Goal: Feedback & Contribution: Contribute content

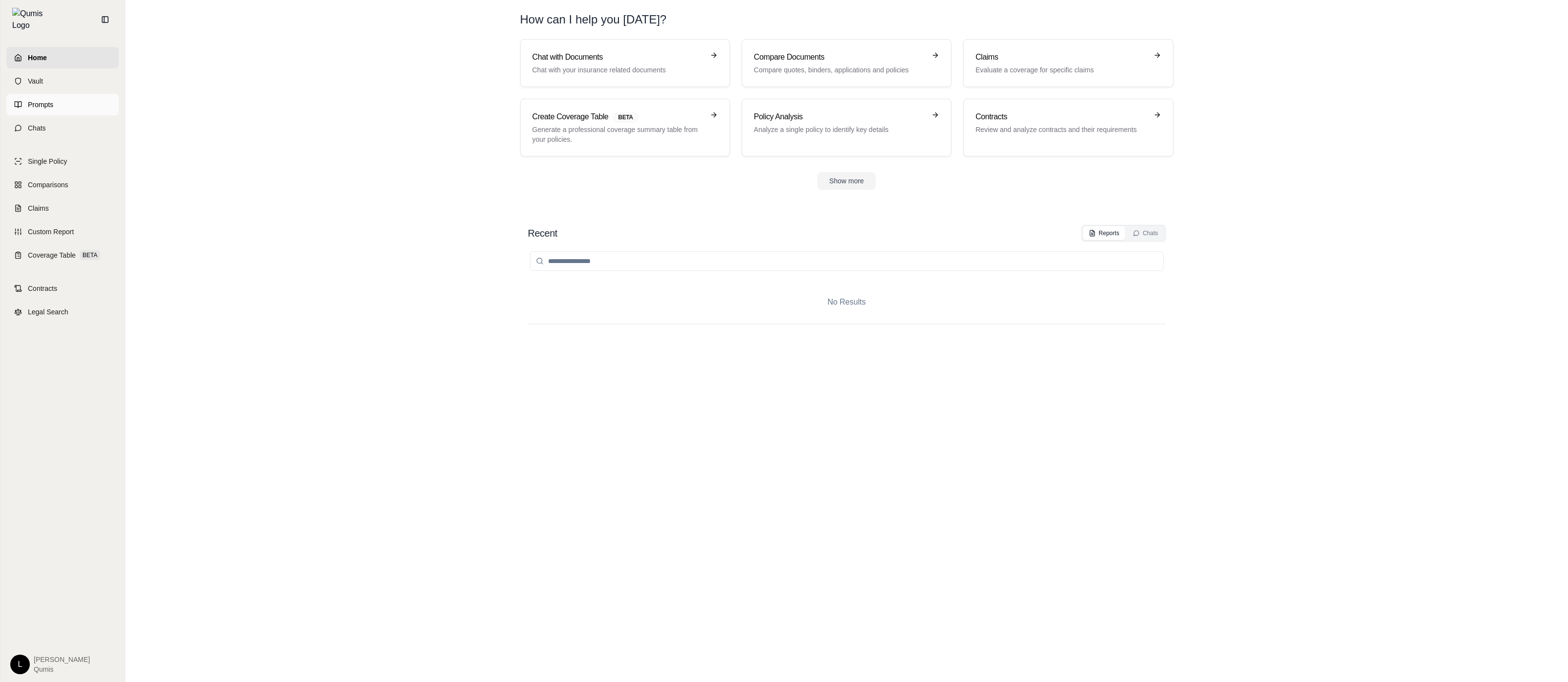
click at [63, 101] on link "Prompts" at bounding box center [63, 104] width 113 height 21
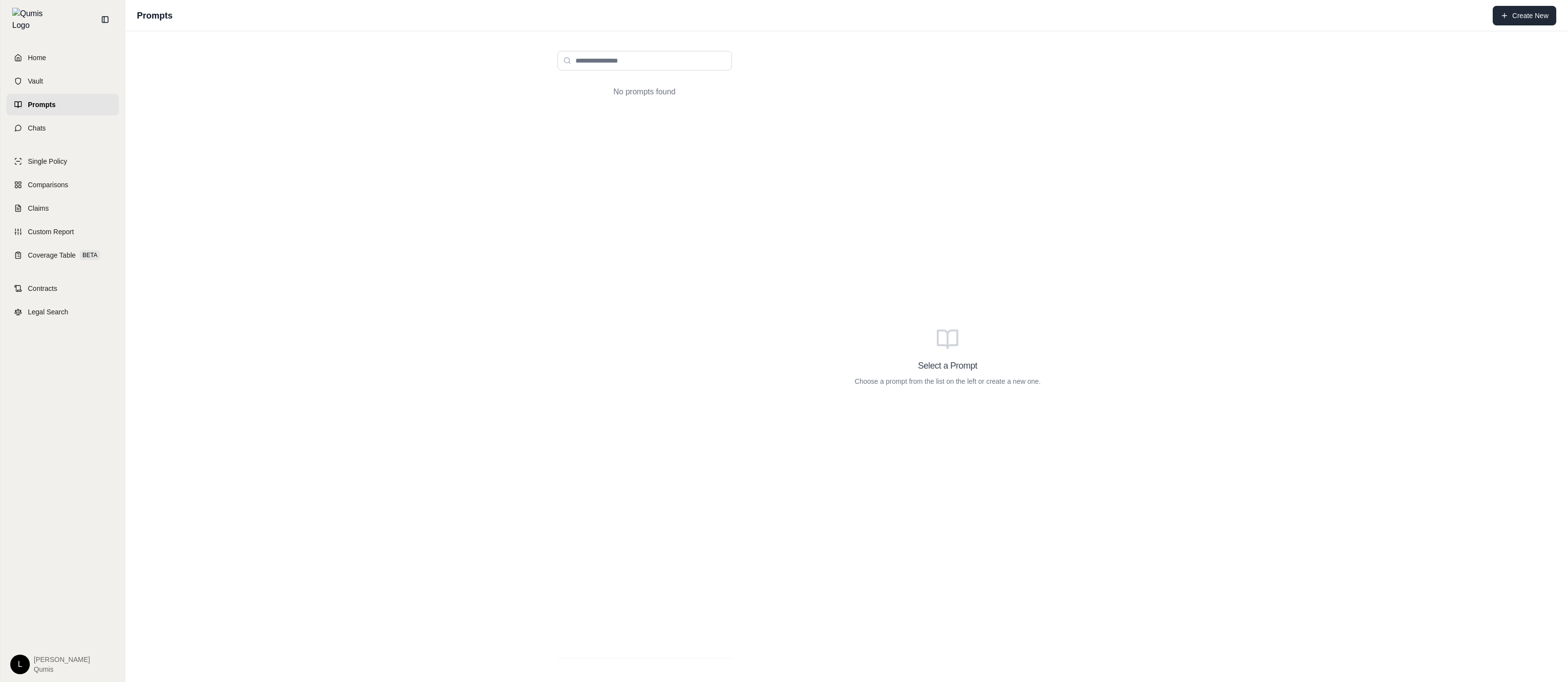
click at [1535, 19] on button "Create New" at bounding box center [1525, 15] width 64 height 19
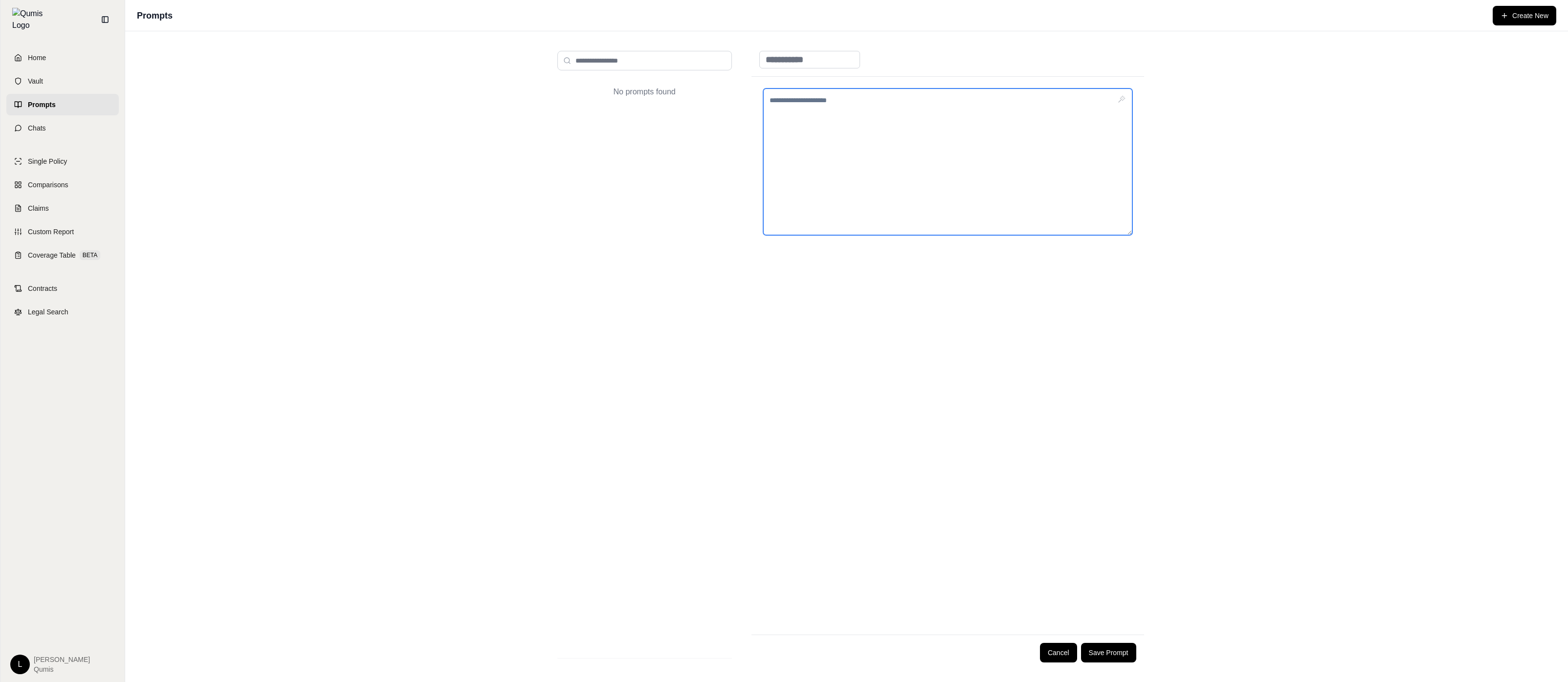
click at [877, 125] on textarea at bounding box center [948, 161] width 369 height 146
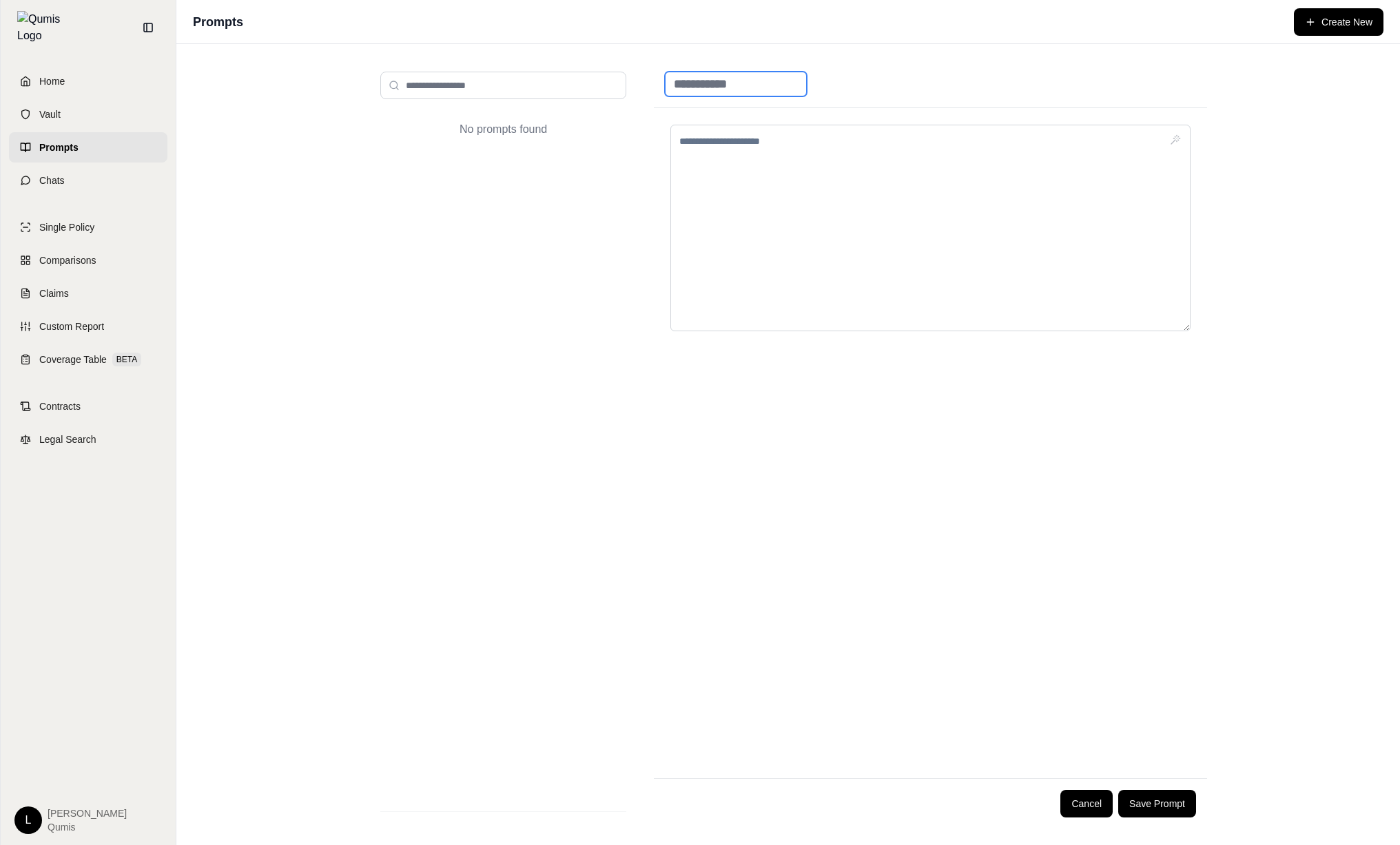
click at [805, 92] on input at bounding box center [735, 84] width 142 height 25
type input "****"
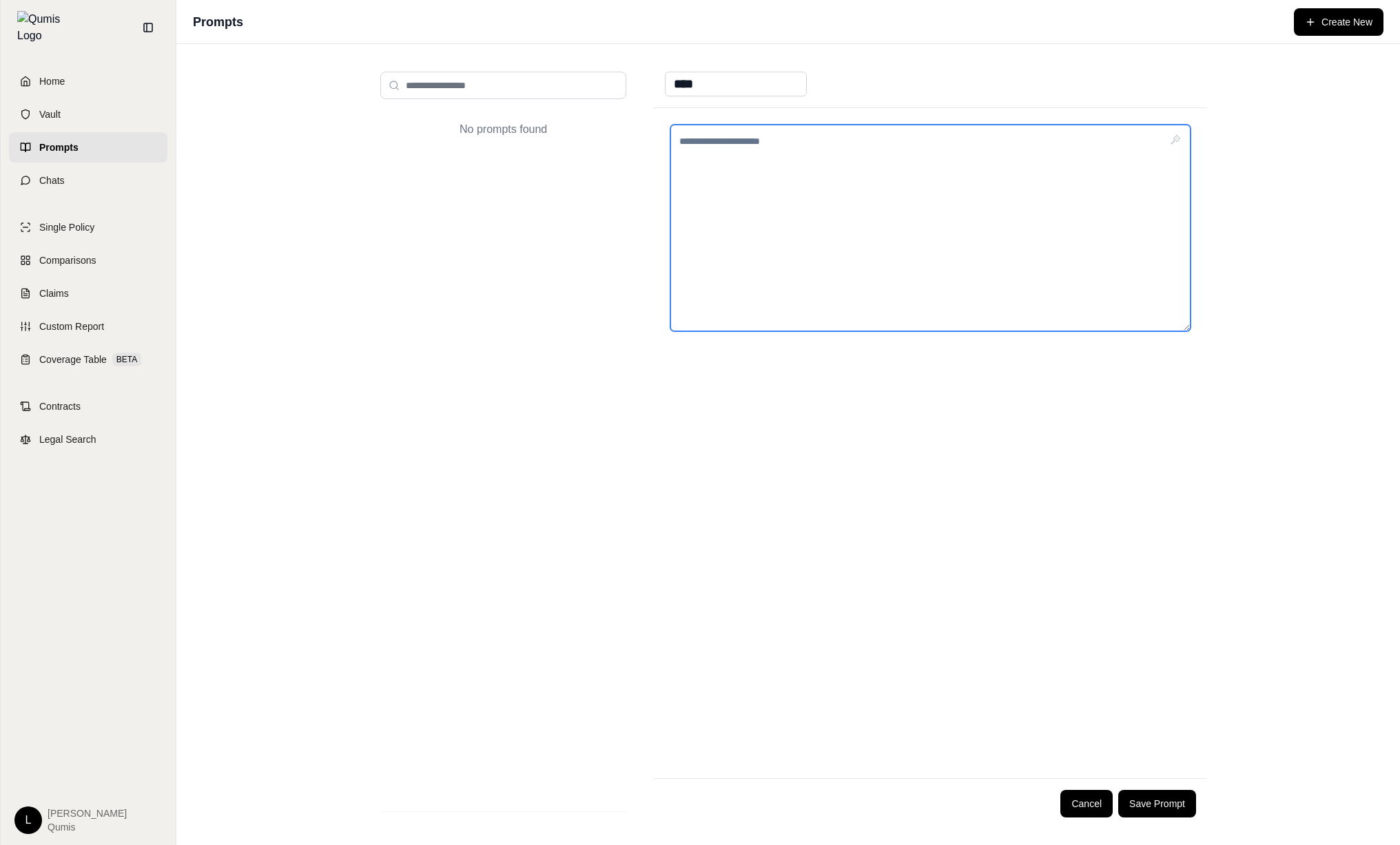
click at [860, 176] on textarea at bounding box center [930, 227] width 520 height 206
type textarea "****"
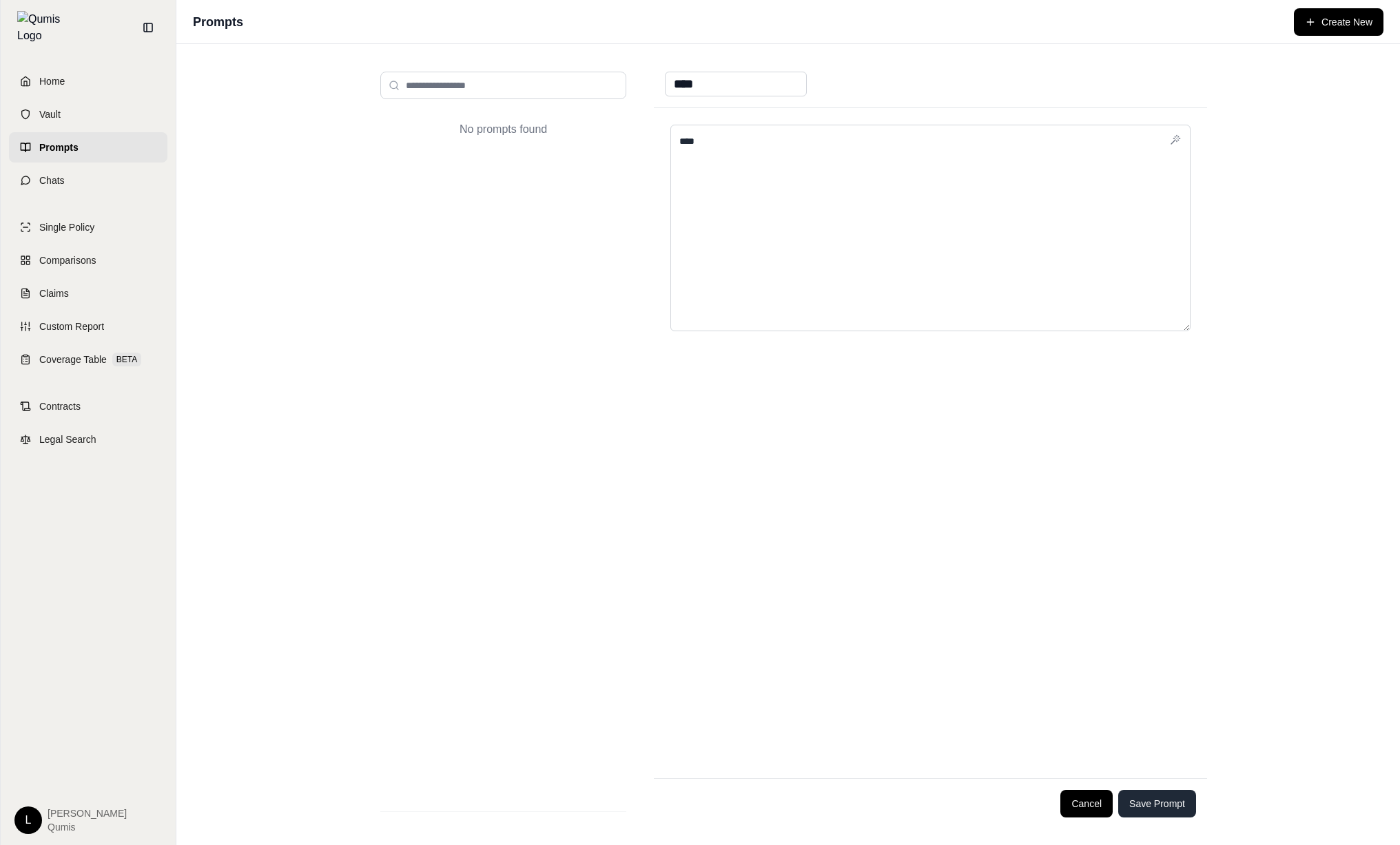
click at [1184, 797] on button "Save Prompt" at bounding box center [1157, 803] width 78 height 27
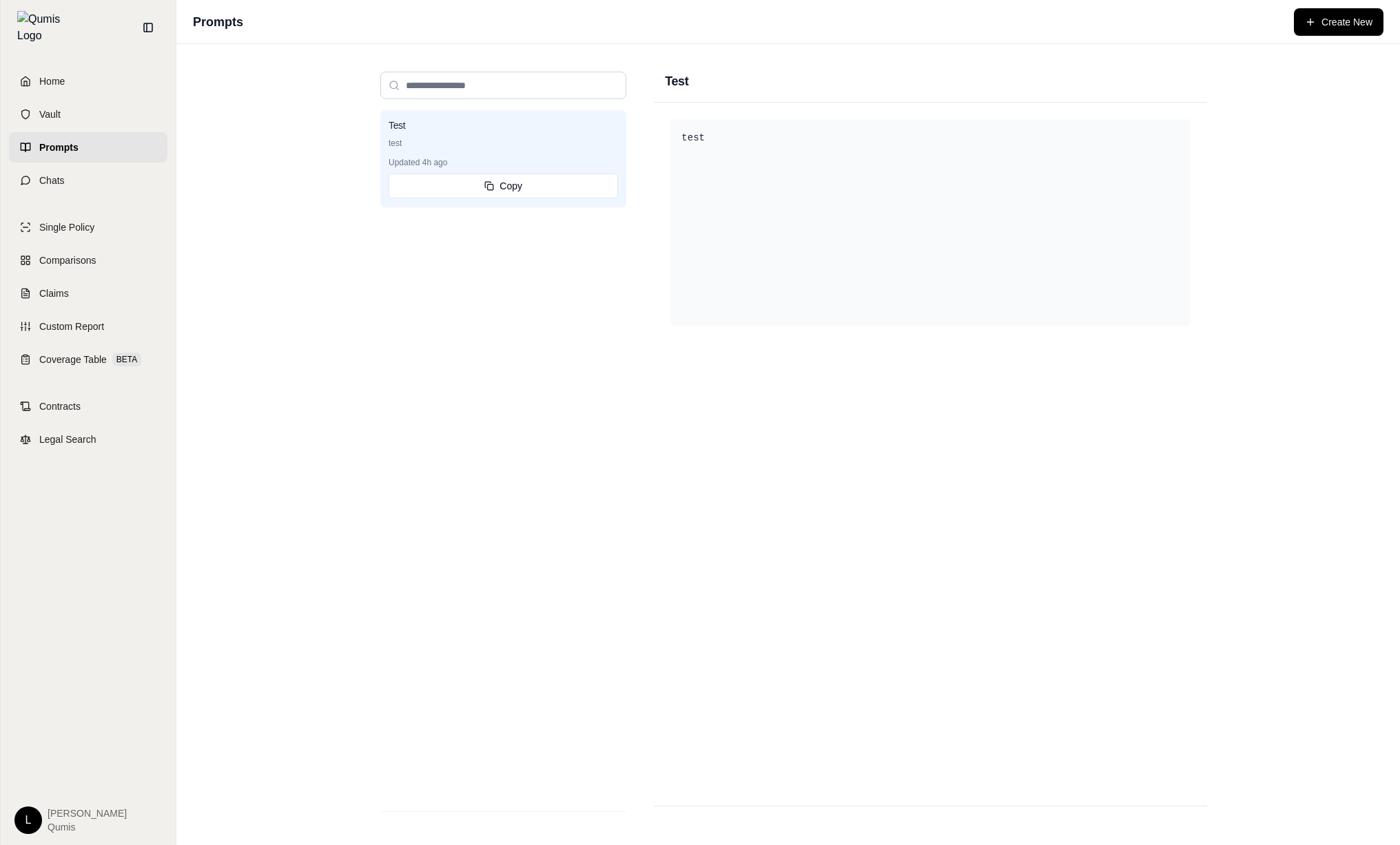
click at [122, 139] on link "Prompts" at bounding box center [88, 147] width 159 height 30
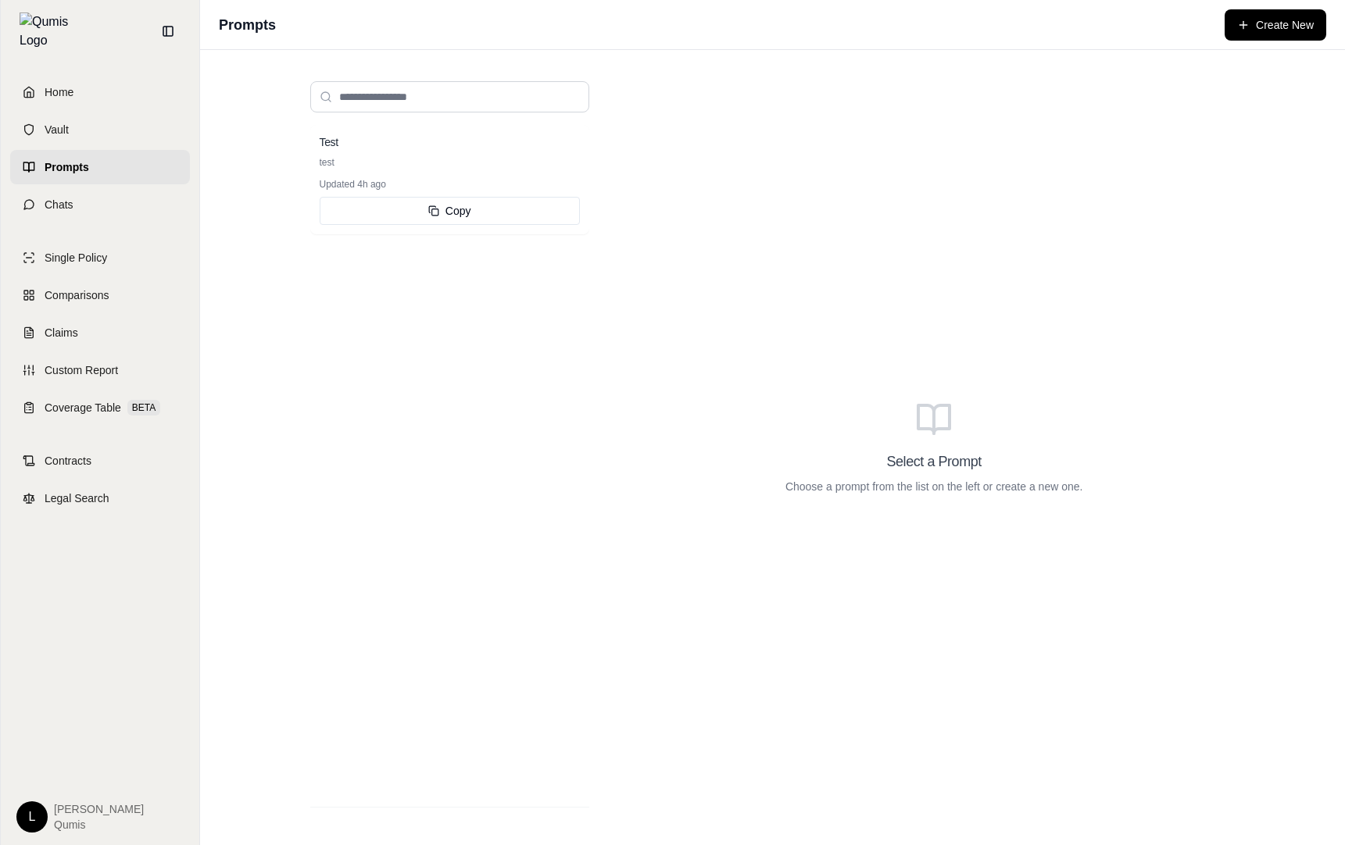
click at [696, 458] on div "Select a Prompt Choose a prompt from the list on the left or create a new one." at bounding box center [933, 448] width 627 height 758
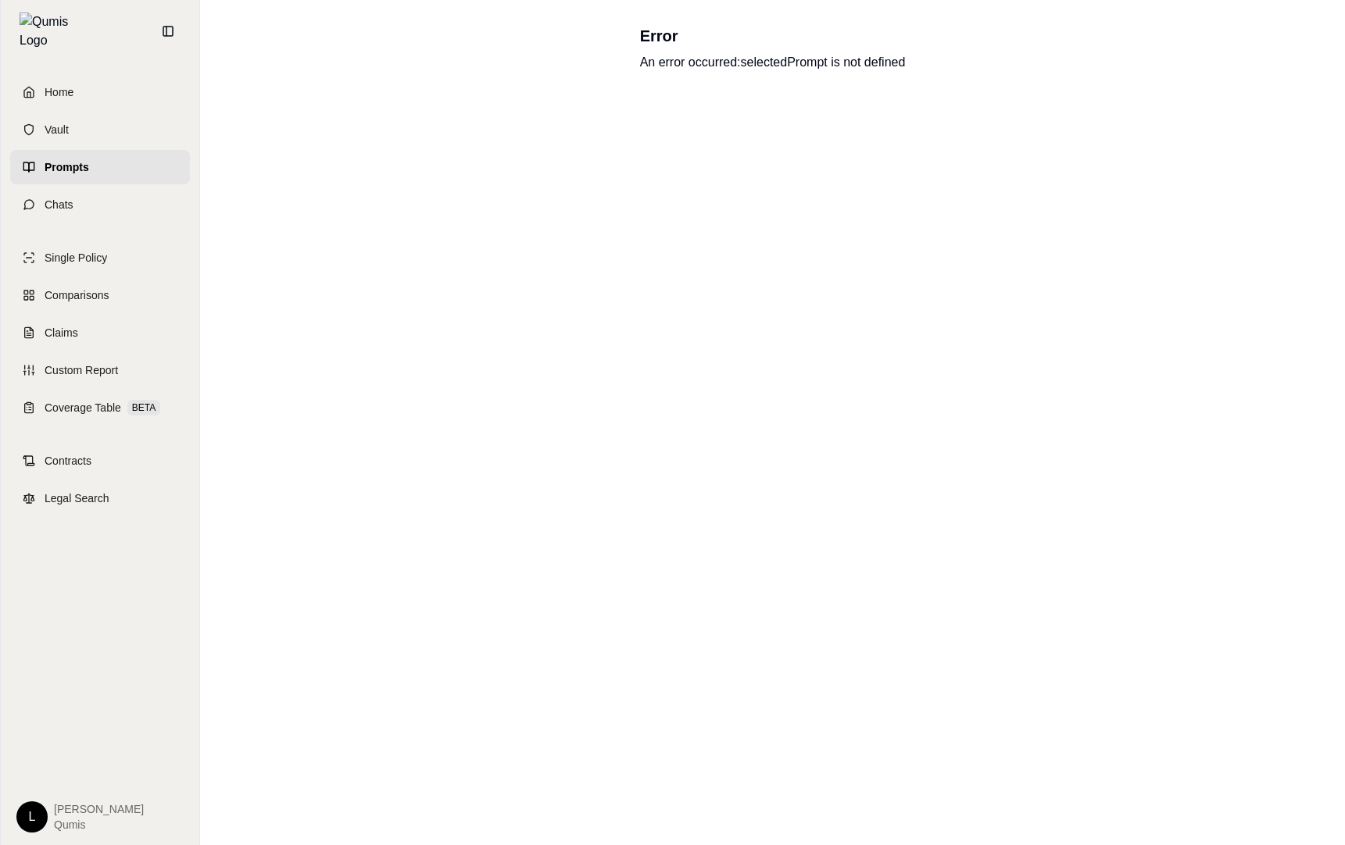
click at [790, 653] on div "Error An error occurred: selectedPrompt is not defined" at bounding box center [772, 422] width 1145 height 845
click at [1082, 615] on div "Error An error occurred: selectedPrompt is not defined" at bounding box center [772, 422] width 1145 height 845
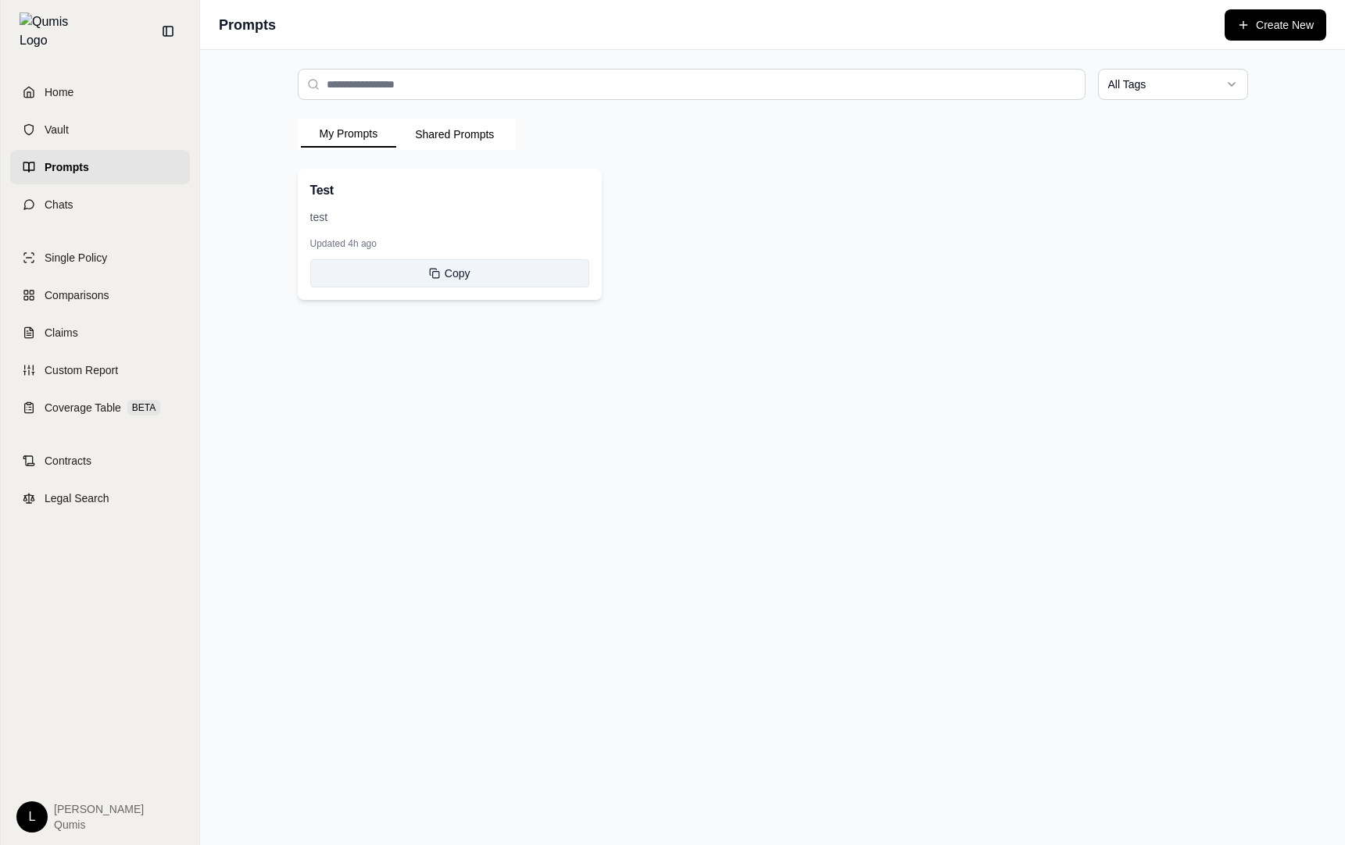
click at [475, 261] on button "Copy" at bounding box center [449, 273] width 279 height 28
click at [455, 138] on button "Shared Prompts" at bounding box center [454, 134] width 116 height 25
click at [347, 132] on button "My Prompts" at bounding box center [349, 134] width 96 height 25
click at [1173, 96] on html "Home Vault Prompts Chats Single Policy Comparisons Claims Custom Report Coverag…" at bounding box center [672, 422] width 1345 height 845
click at [1185, 95] on html "Home Vault Prompts Chats Single Policy Comparisons Claims Custom Report Coverag…" at bounding box center [672, 422] width 1345 height 845
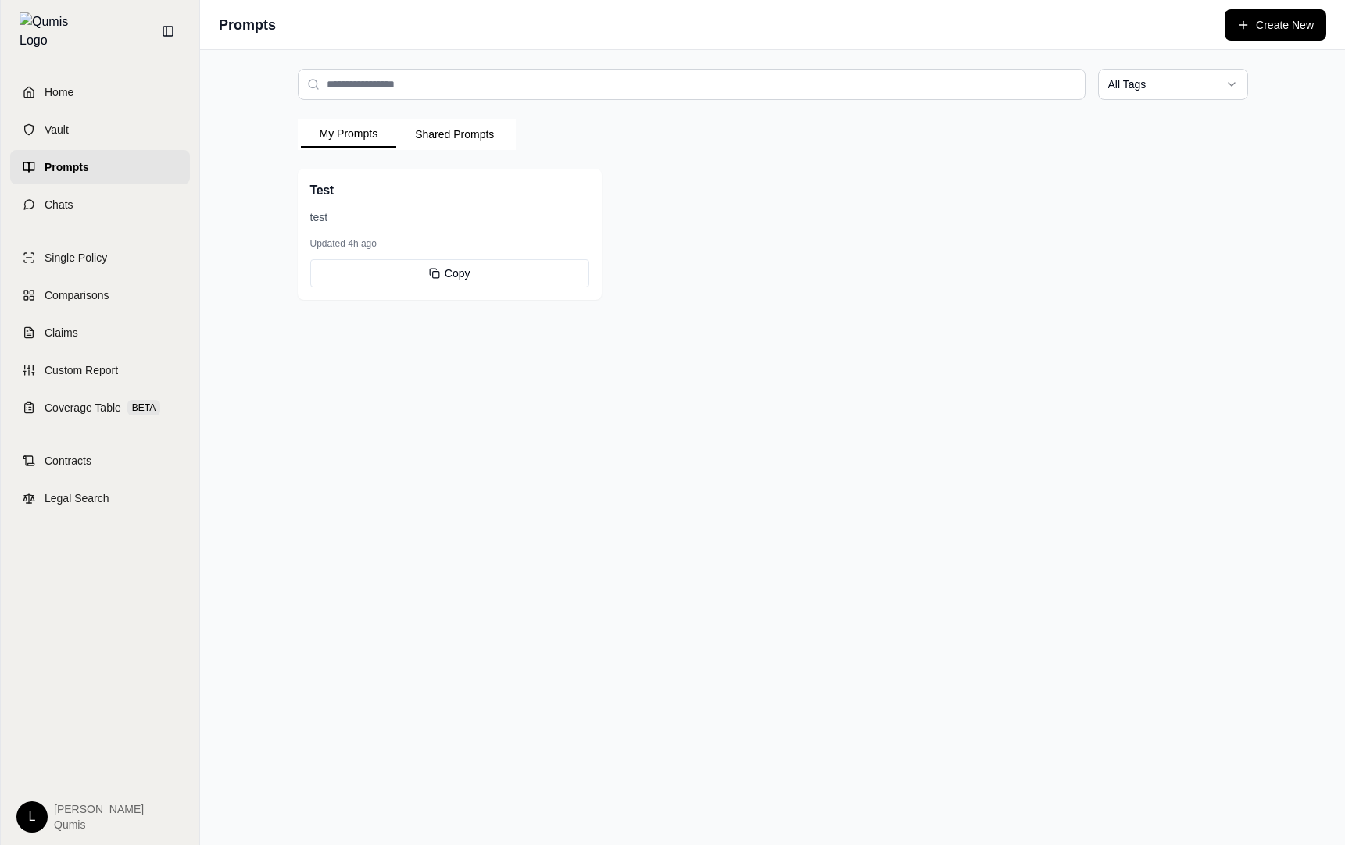
click at [1159, 177] on div "Test test Updated 4h ago Copy" at bounding box center [773, 234] width 950 height 131
click at [1218, 544] on div "All Tags My Prompts Shared Prompts Test test Updated 4h ago Copy" at bounding box center [772, 447] width 1145 height 795
click at [867, 368] on div "All Tags My Prompts Shared Prompts Test test Updated 4h ago Copy" at bounding box center [772, 447] width 1145 height 795
click at [459, 130] on button "Shared Prompts" at bounding box center [454, 134] width 116 height 27
click at [355, 135] on button "My Prompts" at bounding box center [349, 134] width 96 height 27
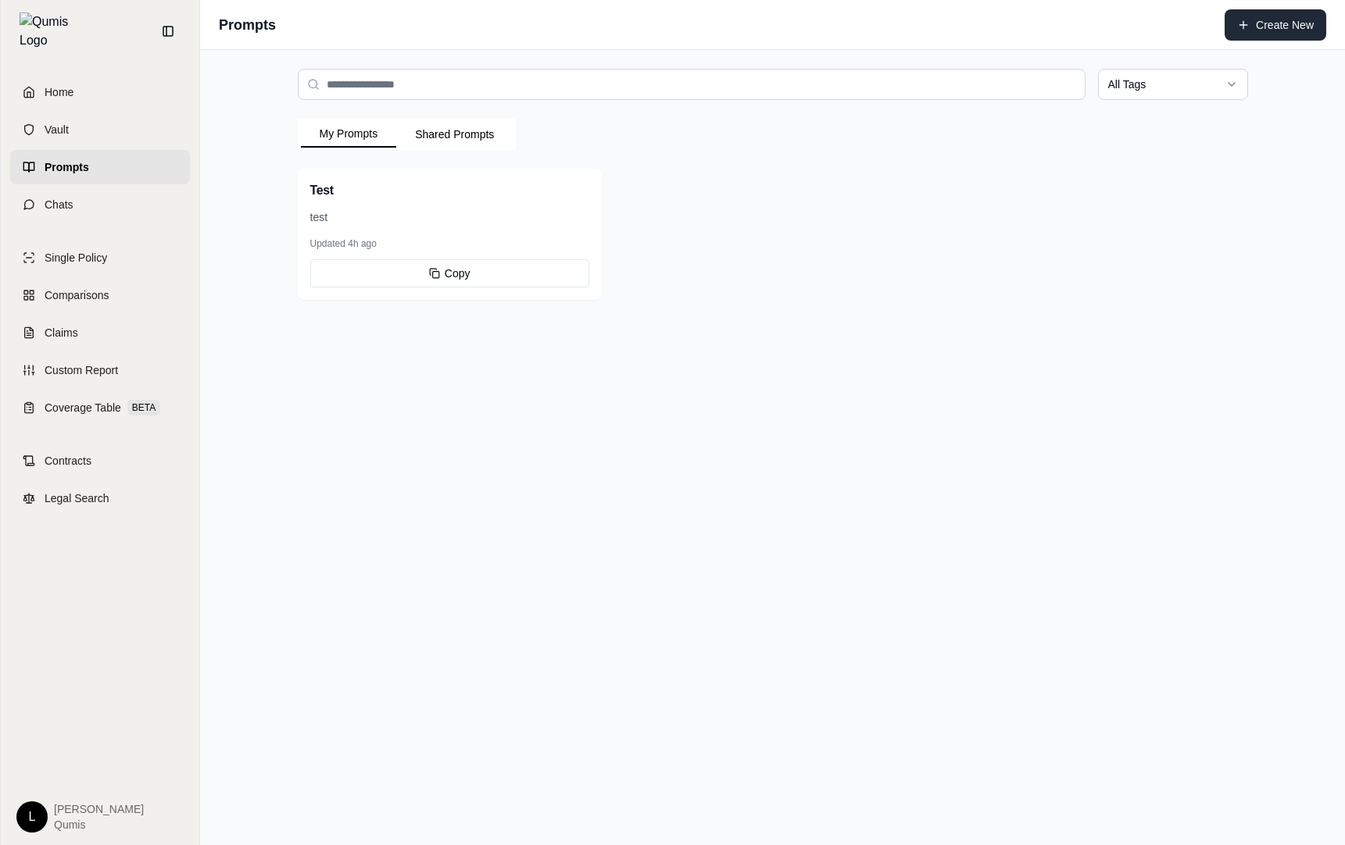
click at [1288, 13] on button "Create New" at bounding box center [1275, 24] width 102 height 31
click at [1280, 30] on button "Create New" at bounding box center [1275, 24] width 102 height 31
click at [436, 266] on button "Copy" at bounding box center [449, 273] width 279 height 28
click at [474, 117] on div "All Tags My Prompts Shared Prompts Test test Updated 4h ago Copy" at bounding box center [773, 184] width 1000 height 269
click at [470, 122] on button "Shared Prompts" at bounding box center [454, 134] width 116 height 25
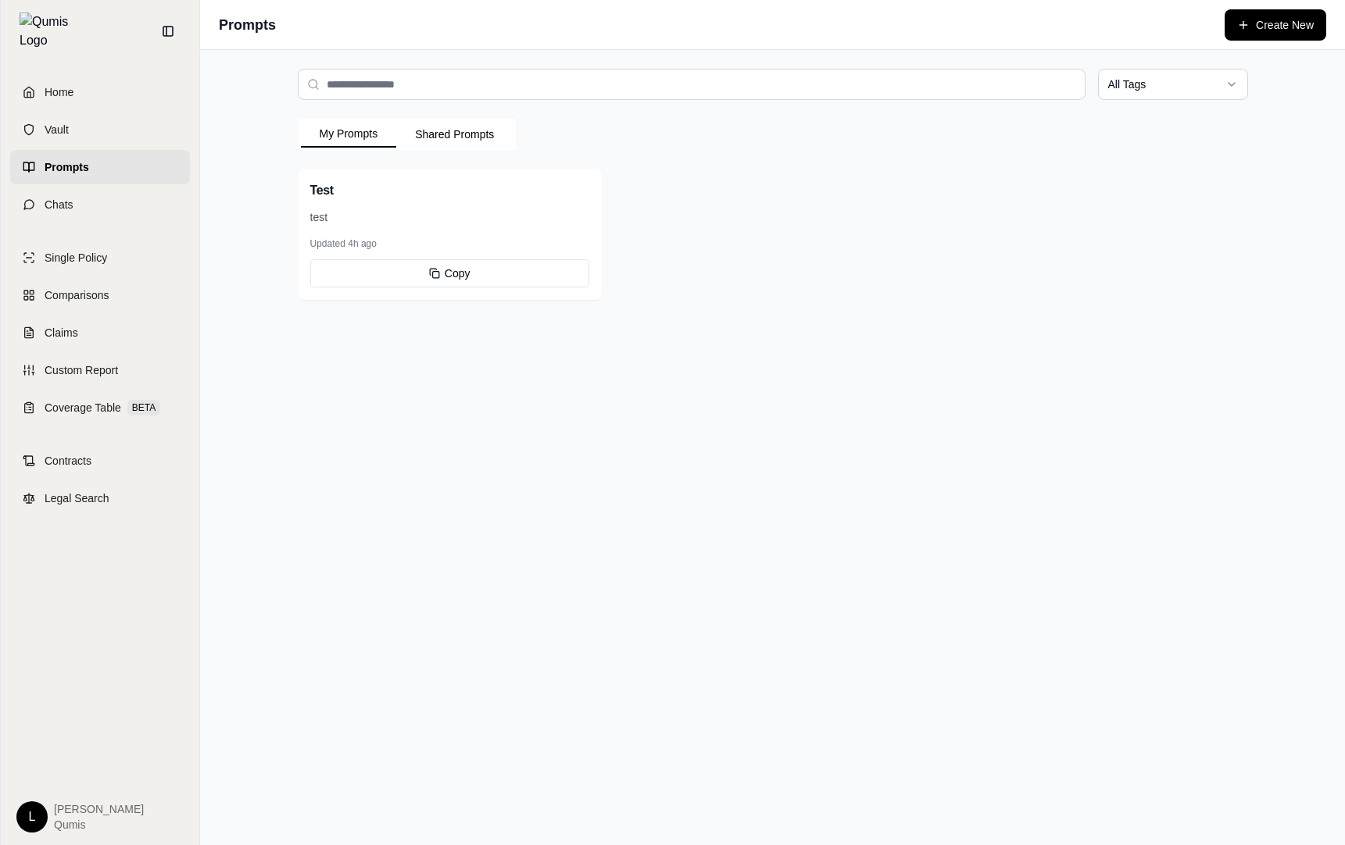
click at [367, 124] on button "My Prompts" at bounding box center [349, 134] width 96 height 27
click at [581, 98] on input "search" at bounding box center [692, 84] width 788 height 31
type input "****"
click at [1180, 352] on div "All Tags My Prompts Shared Prompts Test test Updated 4h ago Copy" at bounding box center [772, 447] width 1145 height 795
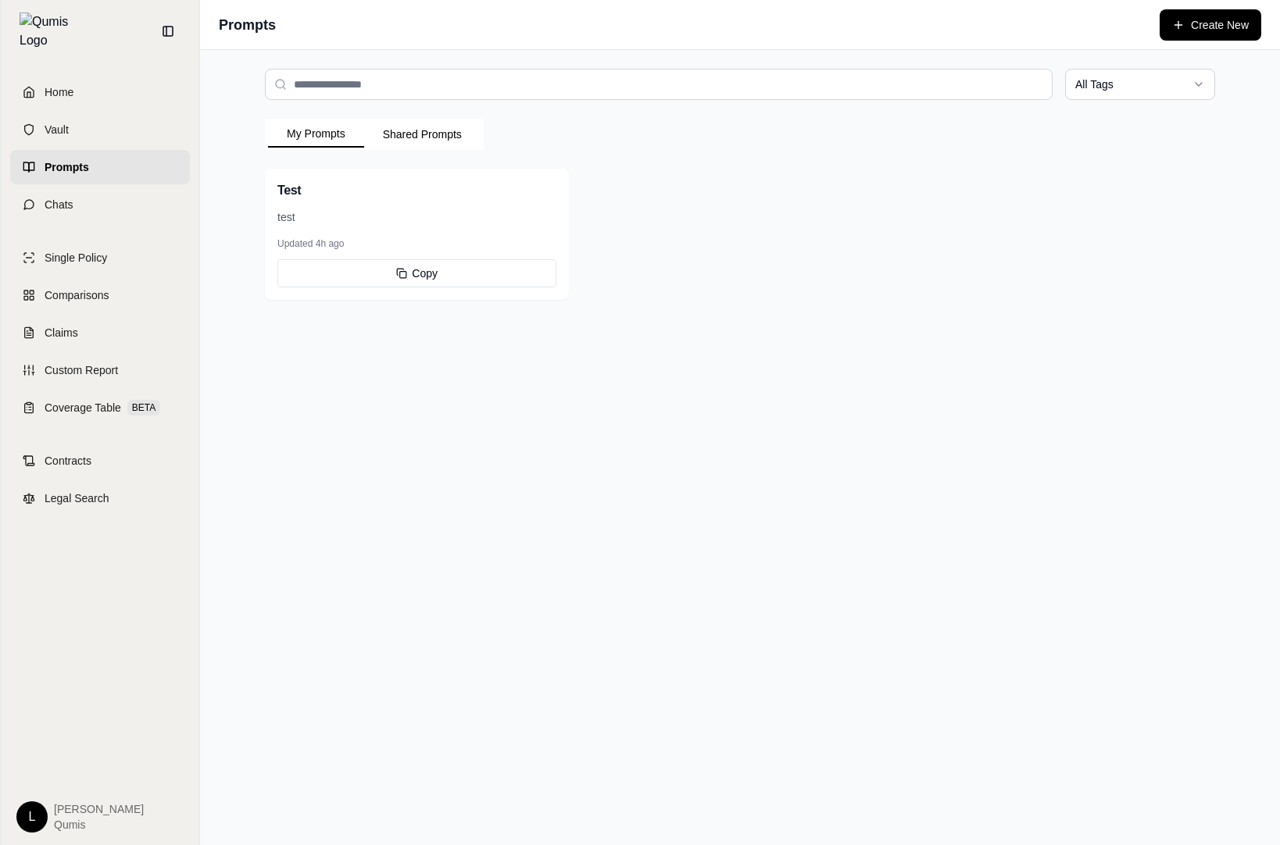
click at [649, 322] on div "All Tags My Prompts Shared Prompts Test test Updated 4h ago Copy" at bounding box center [740, 447] width 1080 height 795
click at [436, 127] on button "Shared Prompts" at bounding box center [422, 134] width 116 height 25
click at [329, 133] on button "My Prompts" at bounding box center [316, 134] width 96 height 27
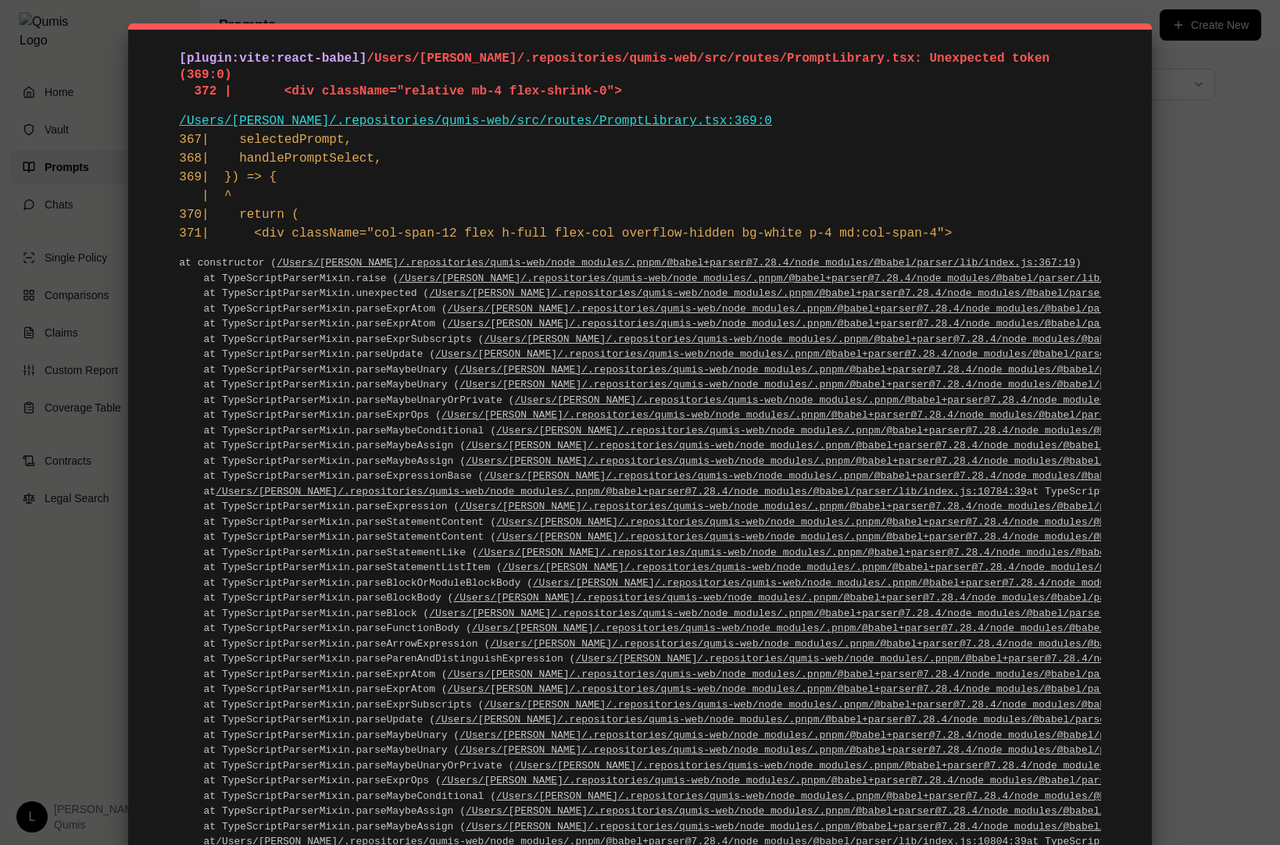
click at [670, 68] on pre "[plugin:vite:react-babel] /Users/erik/.repositories/qumis-web/src/routes/Prompt…" at bounding box center [639, 75] width 921 height 48
click at [373, 59] on span "/Users/erik/.repositories/qumis-web/src/routes/PromptLibrary.tsx: Unexpected to…" at bounding box center [617, 75] width 877 height 47
click at [439, 179] on pre "367| selectedPrompt, 368| handlePromptSelect, 369| }) => { | ^ 370| return ( 37…" at bounding box center [639, 186] width 921 height 113
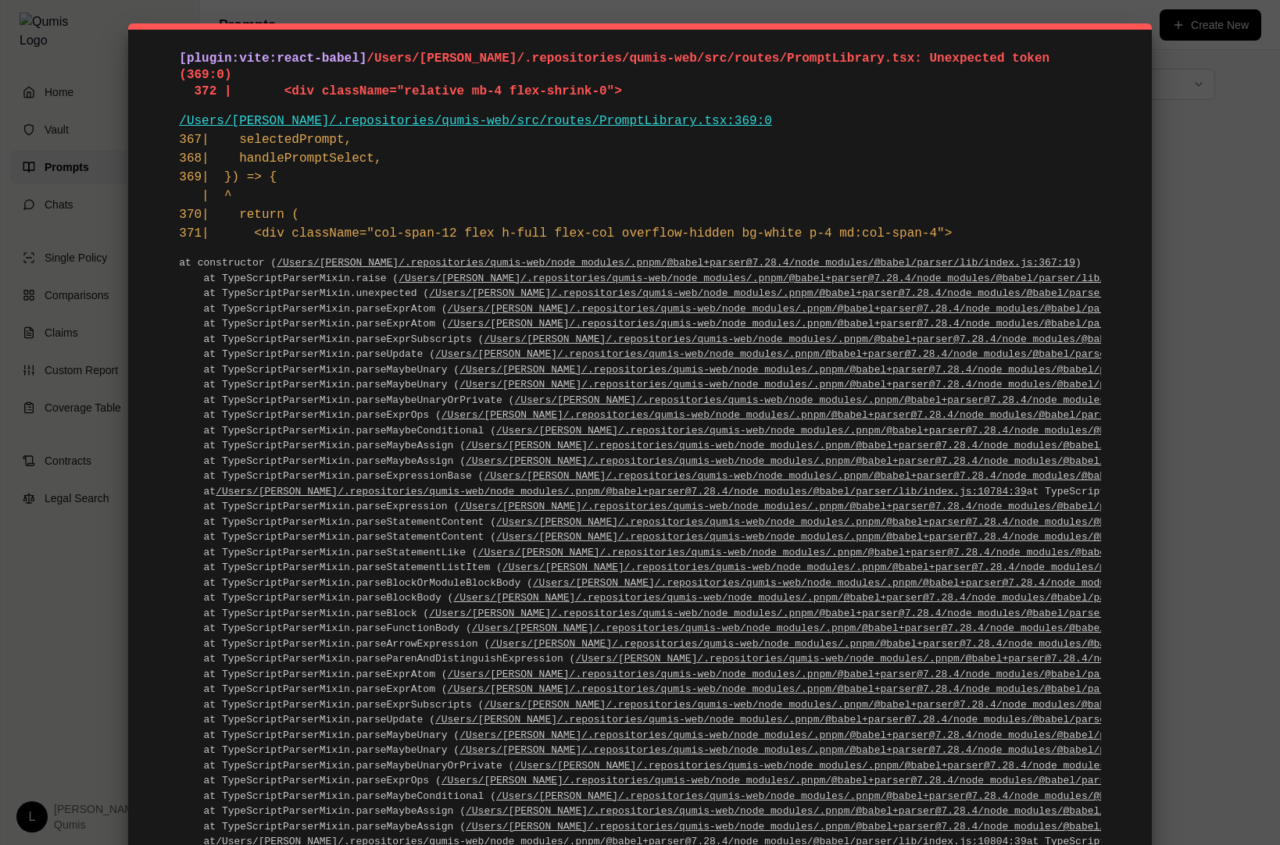
click at [372, 62] on span "/Users/erik/.repositories/qumis-web/src/routes/PromptLibrary.tsx: Unexpected to…" at bounding box center [617, 75] width 877 height 47
drag, startPoint x: 167, startPoint y: 54, endPoint x: 1000, endPoint y: 216, distance: 848.5
click at [1000, 216] on div "[plugin:vite:react-babel] /Users/erik/.repositories/qumis-web/src/routes/Prompt…" at bounding box center [639, 544] width 1023 height 1042
click at [1214, 207] on div "[plugin:vite:react-babel] /Users/erik/.repositories/qumis-web/src/routes/Prompt…" at bounding box center [640, 422] width 1280 height 845
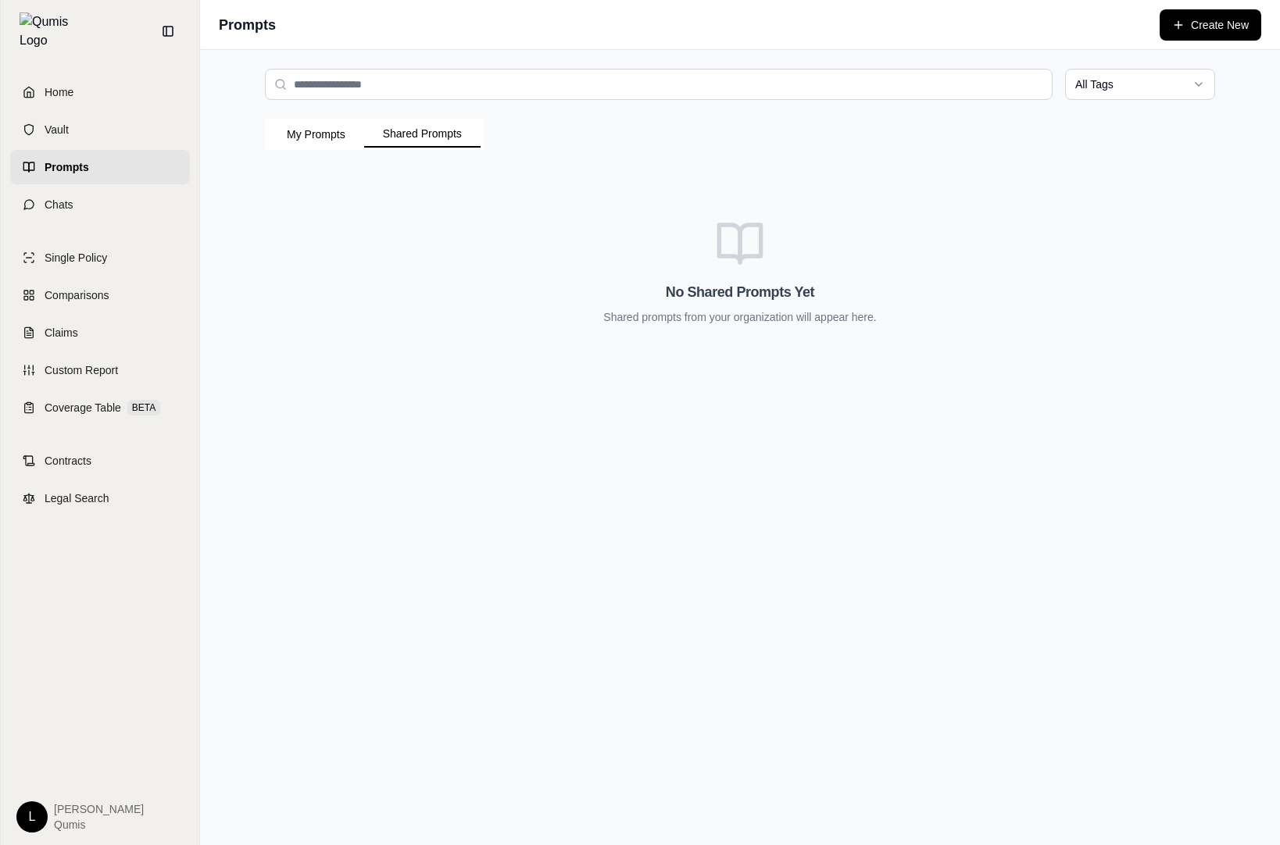
click at [455, 135] on button "Shared Prompts" at bounding box center [422, 134] width 116 height 27
click at [327, 137] on button "My Prompts" at bounding box center [316, 134] width 96 height 25
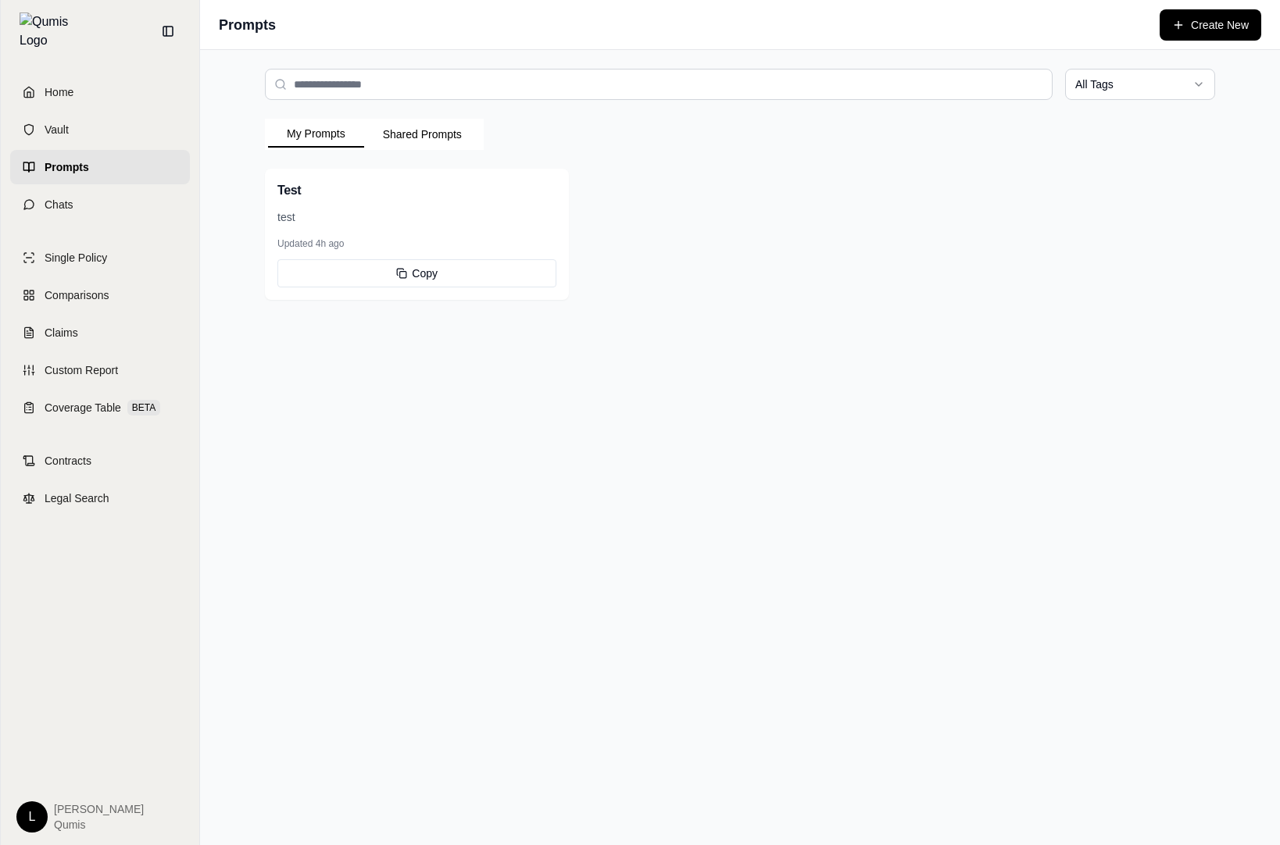
click at [1138, 77] on html "Home Vault Prompts Chats Single Policy Comparisons Claims Custom Report Coverag…" at bounding box center [640, 422] width 1280 height 845
click at [826, 273] on html "Home Vault Prompts Chats Single Policy Comparisons Claims Custom Report Coverag…" at bounding box center [640, 422] width 1280 height 845
click at [403, 272] on icon at bounding box center [401, 273] width 11 height 11
click at [797, 345] on div "All Tags My Prompts Shared Prompts Test test Updated 4h ago Copy" at bounding box center [740, 447] width 1080 height 795
click at [340, 157] on div "My Prompts Shared Prompts Test test Updated 4h ago Copy" at bounding box center [740, 209] width 950 height 181
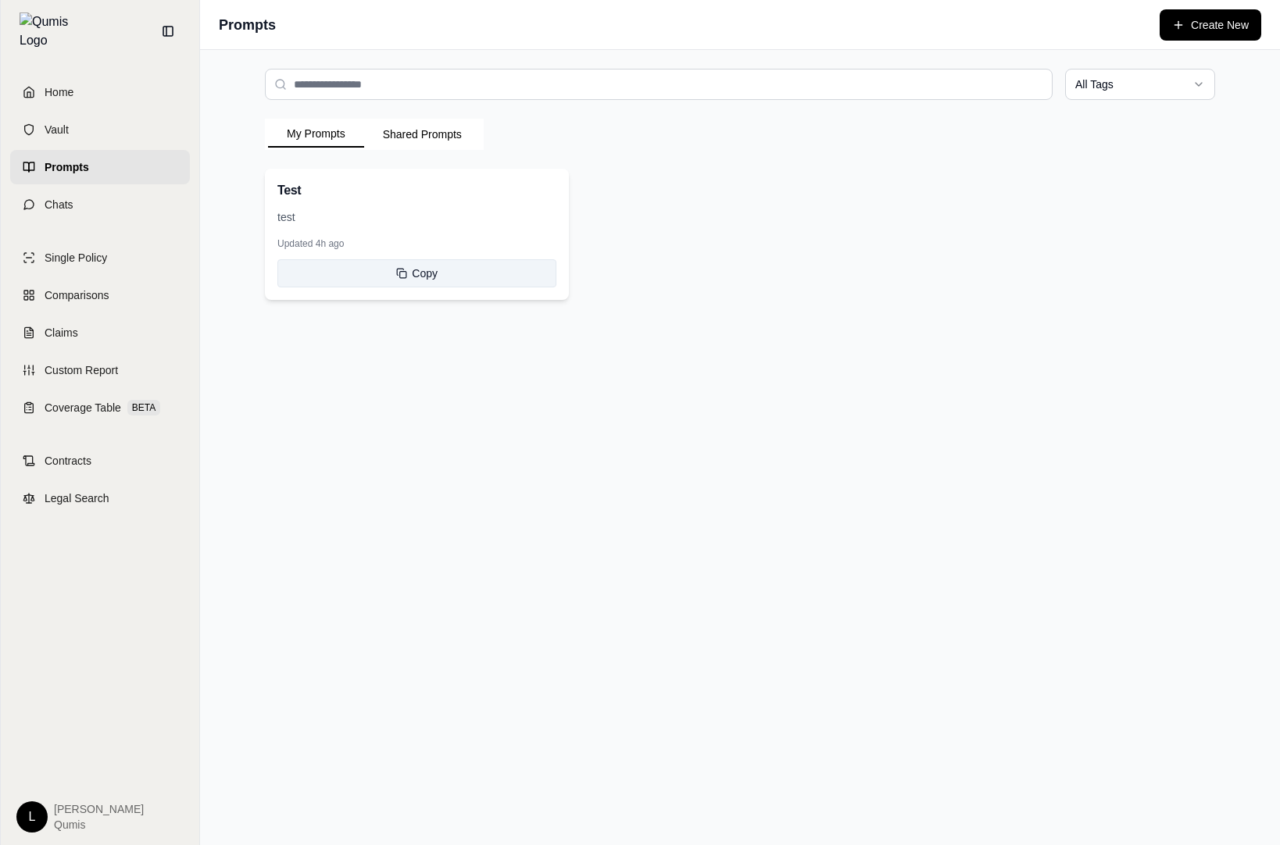
click at [384, 263] on button "Copy" at bounding box center [416, 273] width 279 height 28
click at [439, 130] on button "Shared Prompts" at bounding box center [422, 134] width 116 height 25
click at [330, 134] on button "My Prompts" at bounding box center [316, 134] width 96 height 27
click at [480, 274] on button "Copy" at bounding box center [416, 273] width 279 height 28
click at [1184, 16] on button "Create New" at bounding box center [1210, 24] width 102 height 31
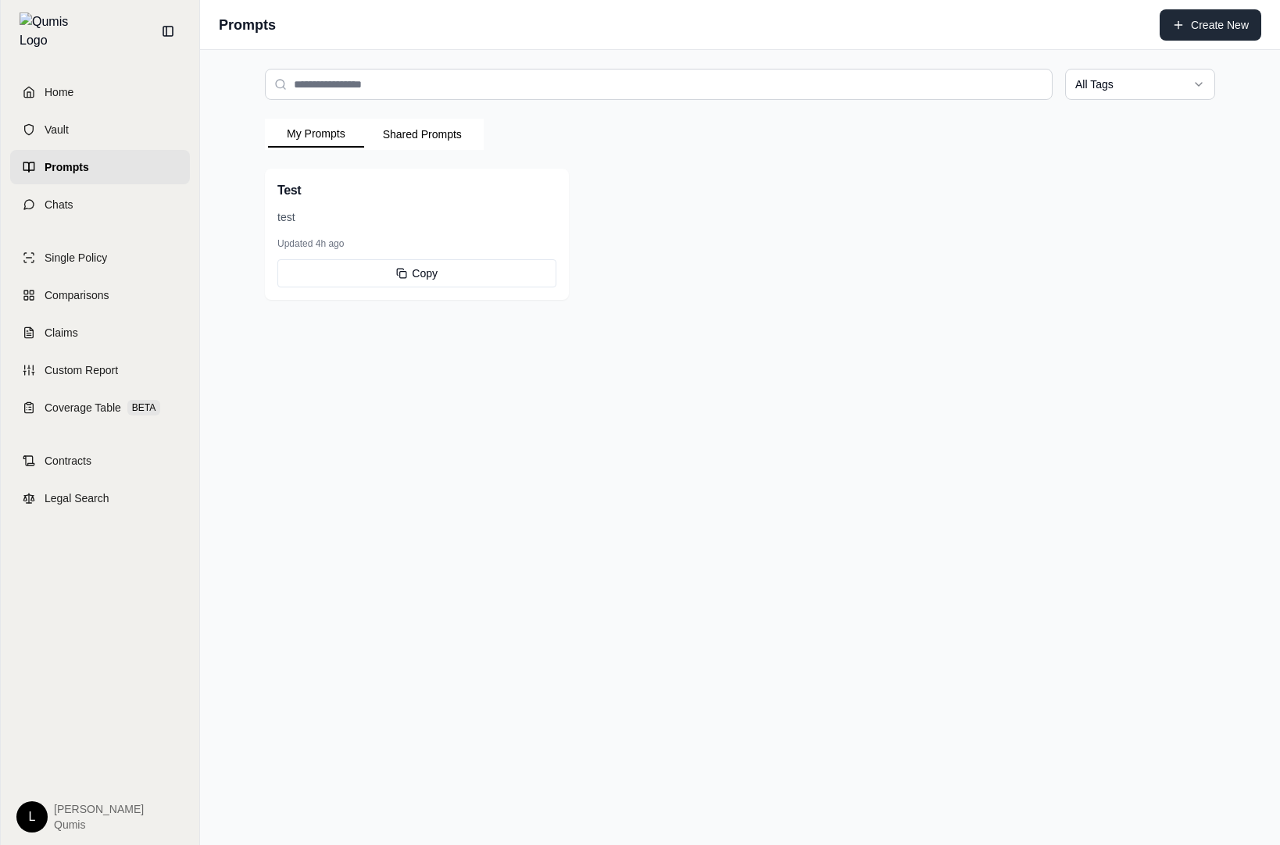
click at [1192, 30] on button "Create New" at bounding box center [1210, 24] width 102 height 31
click at [524, 348] on div "All Tags My Prompts Shared Prompts Test test Updated 4h ago Copy" at bounding box center [740, 447] width 1080 height 795
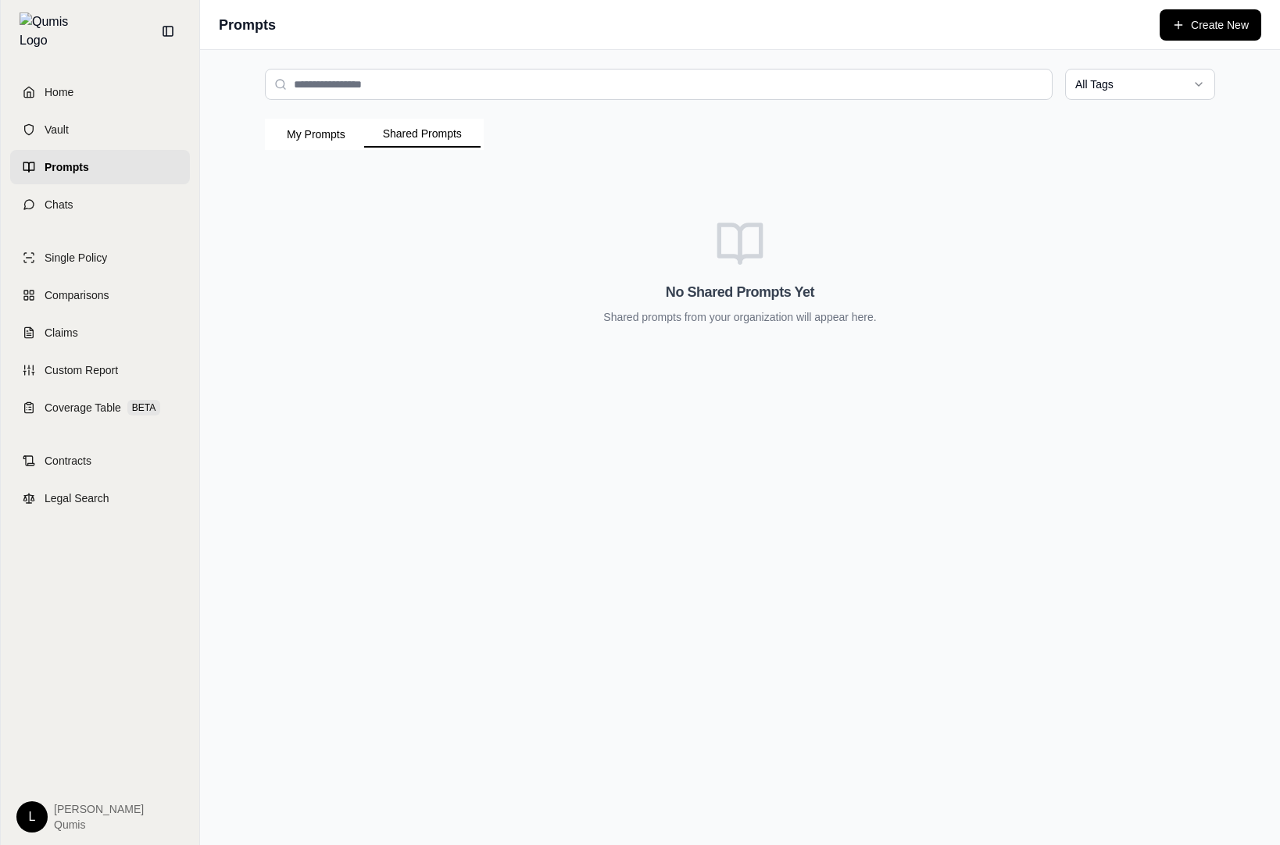
click at [432, 129] on button "Shared Prompts" at bounding box center [422, 134] width 116 height 27
click at [334, 131] on button "My Prompts" at bounding box center [316, 134] width 96 height 25
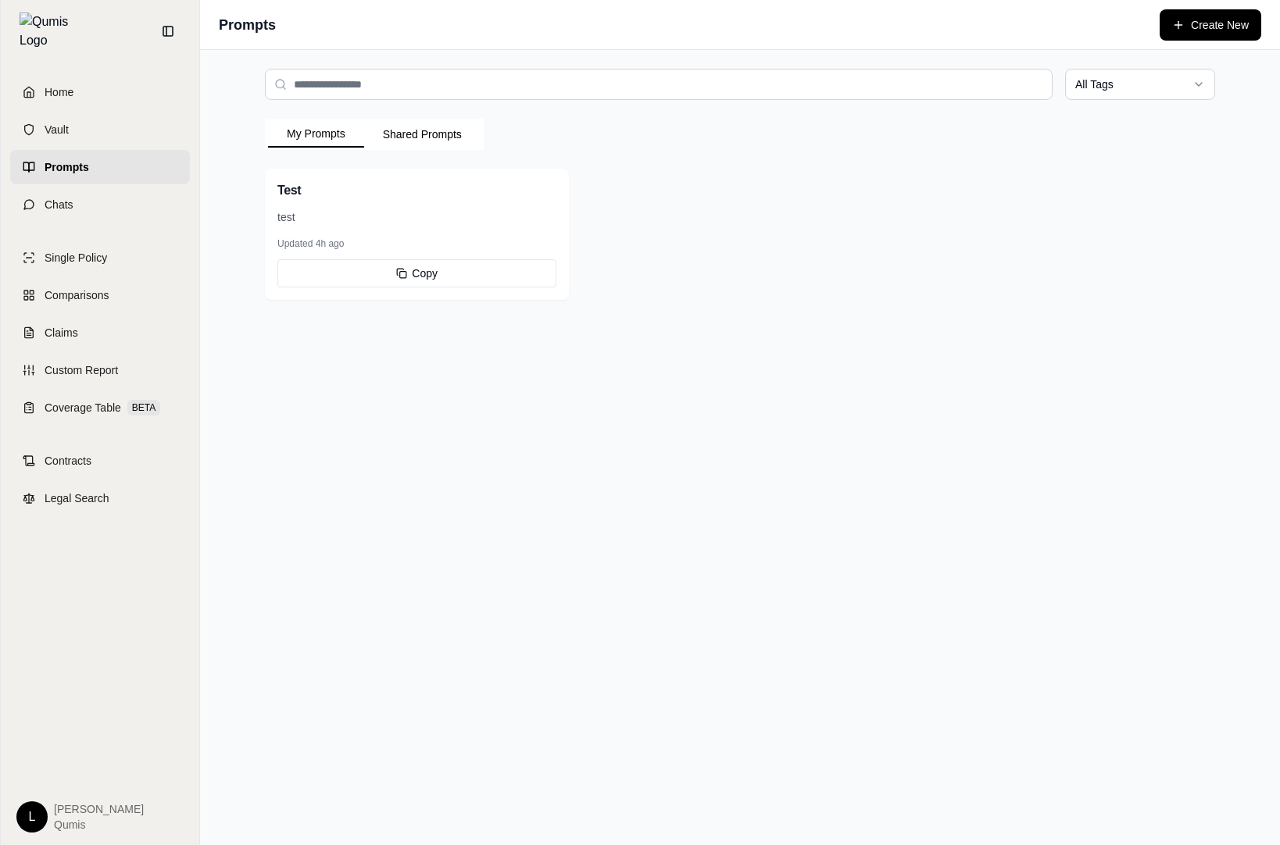
click at [1184, 92] on html "Home Vault Prompts Chats Single Policy Comparisons Claims Custom Report Coverag…" at bounding box center [640, 422] width 1280 height 845
click at [1163, 188] on html "Home Vault Prompts Chats Single Policy Comparisons Claims Custom Report Coverag…" at bounding box center [640, 422] width 1280 height 845
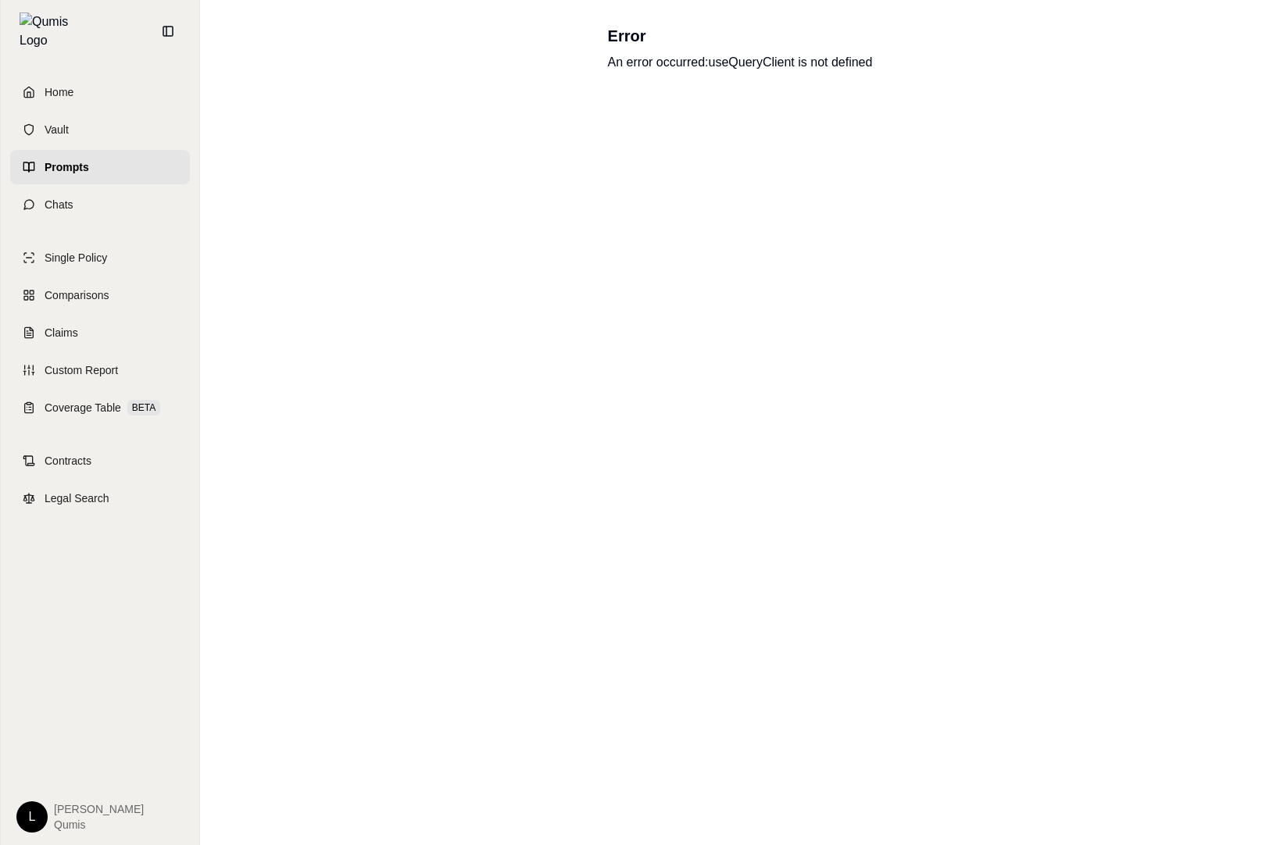
click at [670, 53] on div "An error occurred: useQueryClient is not defined" at bounding box center [740, 62] width 265 height 19
copy div "An error occurred: useQueryClient is not defined"
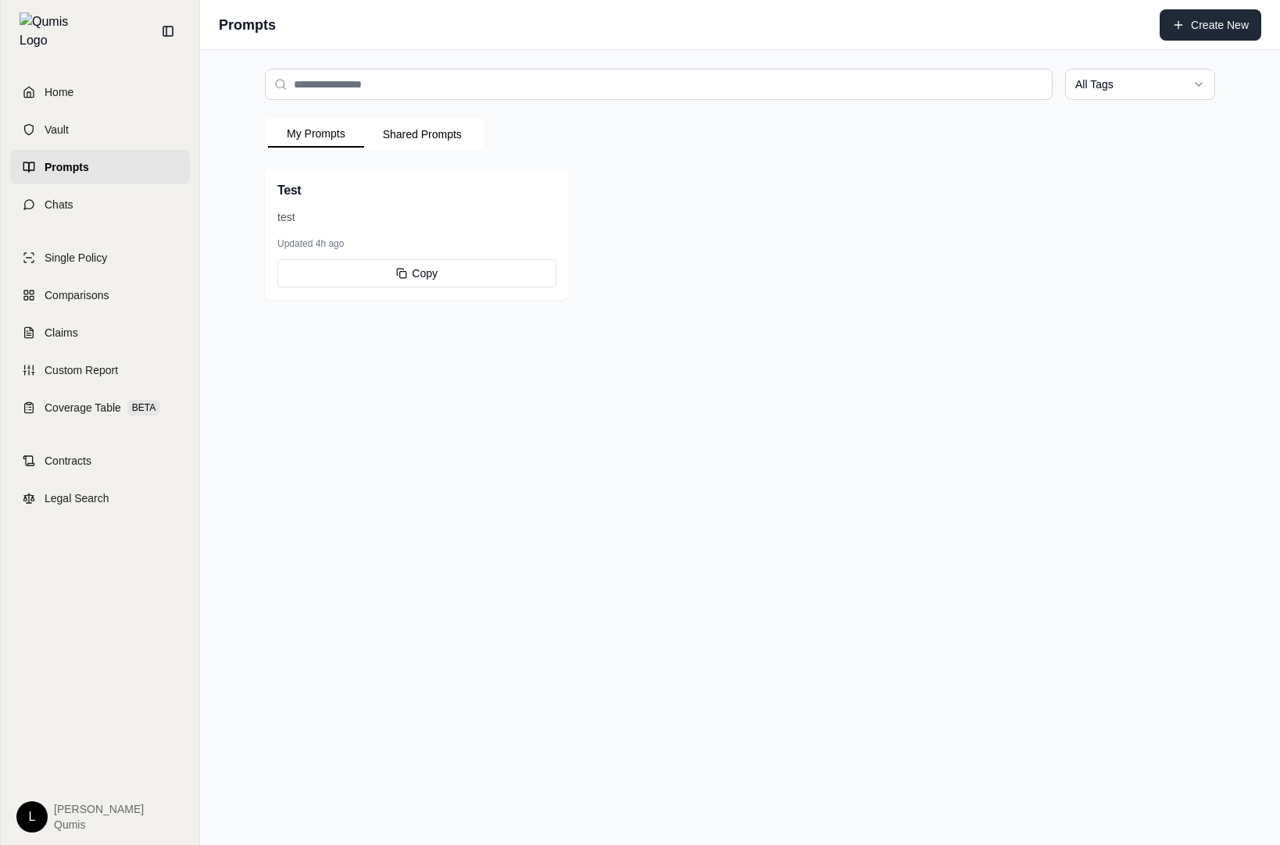
click at [1203, 23] on button "Create New" at bounding box center [1210, 24] width 102 height 31
click at [1197, 32] on button "Create New" at bounding box center [1210, 24] width 102 height 31
click at [1130, 91] on html "Home Vault Prompts Chats Single Policy Comparisons Claims Custom Report Coverag…" at bounding box center [640, 422] width 1280 height 845
click at [906, 190] on div "Test test Updated 4h ago Copy" at bounding box center [740, 234] width 950 height 131
click at [416, 144] on button "Shared Prompts" at bounding box center [422, 134] width 116 height 25
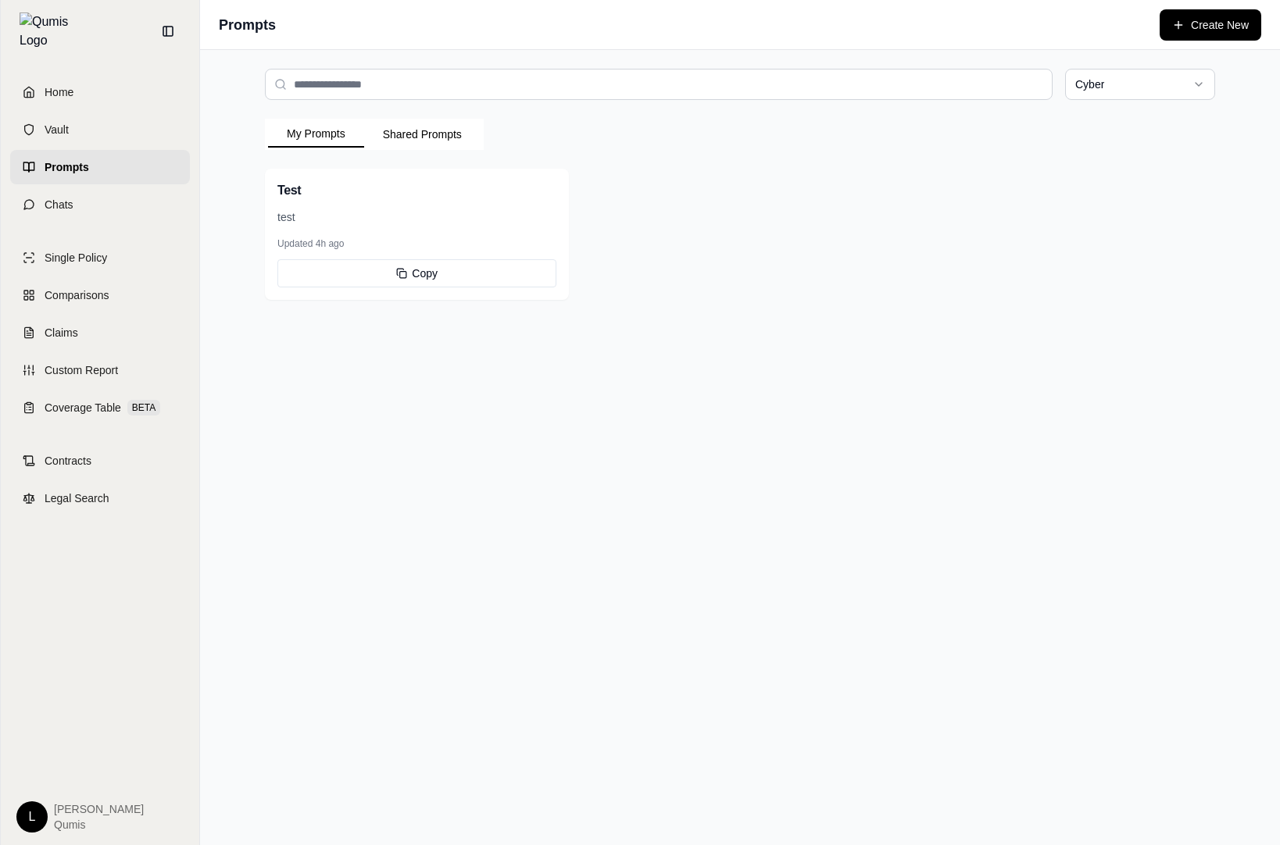
click at [328, 128] on button "My Prompts" at bounding box center [316, 134] width 96 height 27
click at [897, 402] on div "Cyber My Prompts Shared Prompts Test test Updated 4h ago Copy" at bounding box center [740, 447] width 1080 height 795
click at [1213, 29] on button "Create New" at bounding box center [1210, 24] width 102 height 31
click at [1151, 290] on div "Test test Updated 4h ago Copy" at bounding box center [740, 234] width 950 height 131
click at [1188, 24] on button "Create New" at bounding box center [1210, 24] width 102 height 31
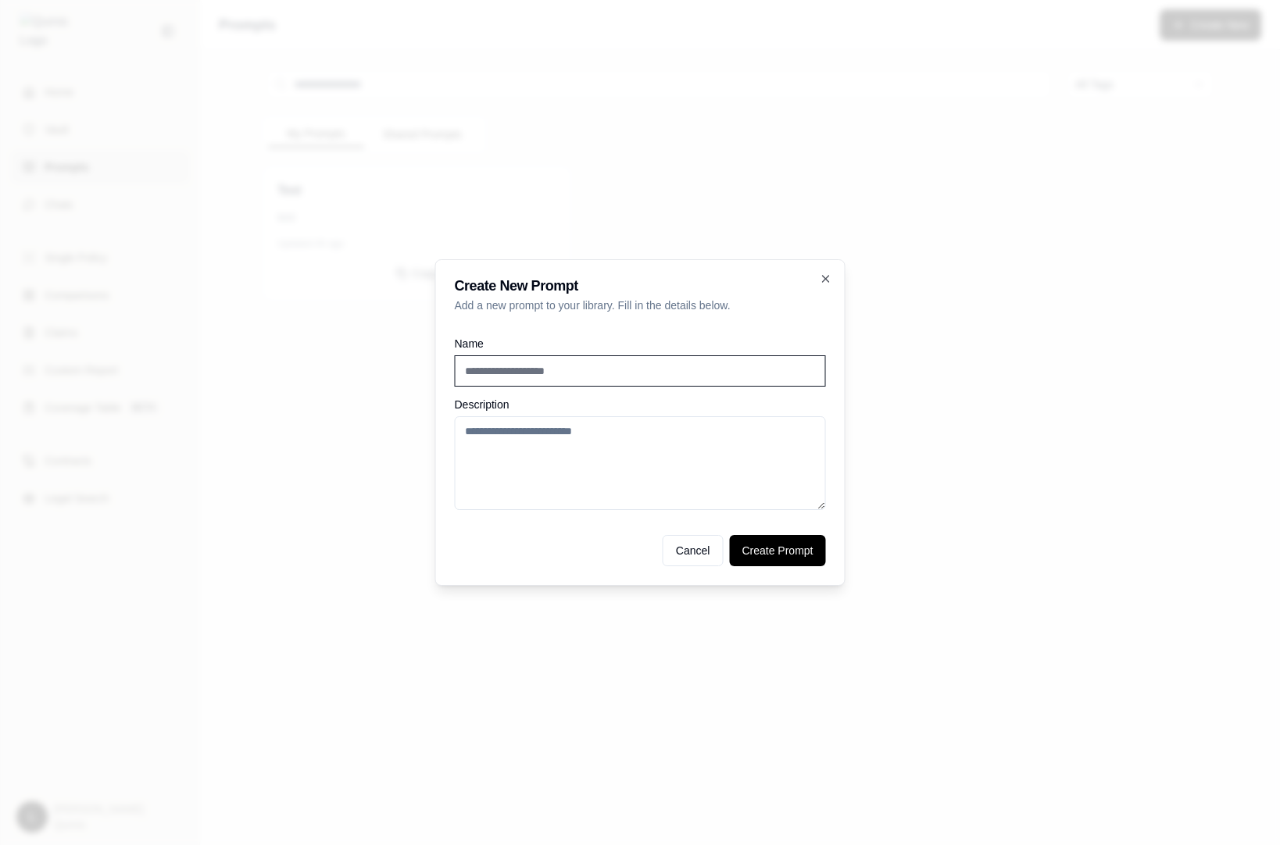
click at [1013, 289] on div at bounding box center [640, 422] width 1280 height 845
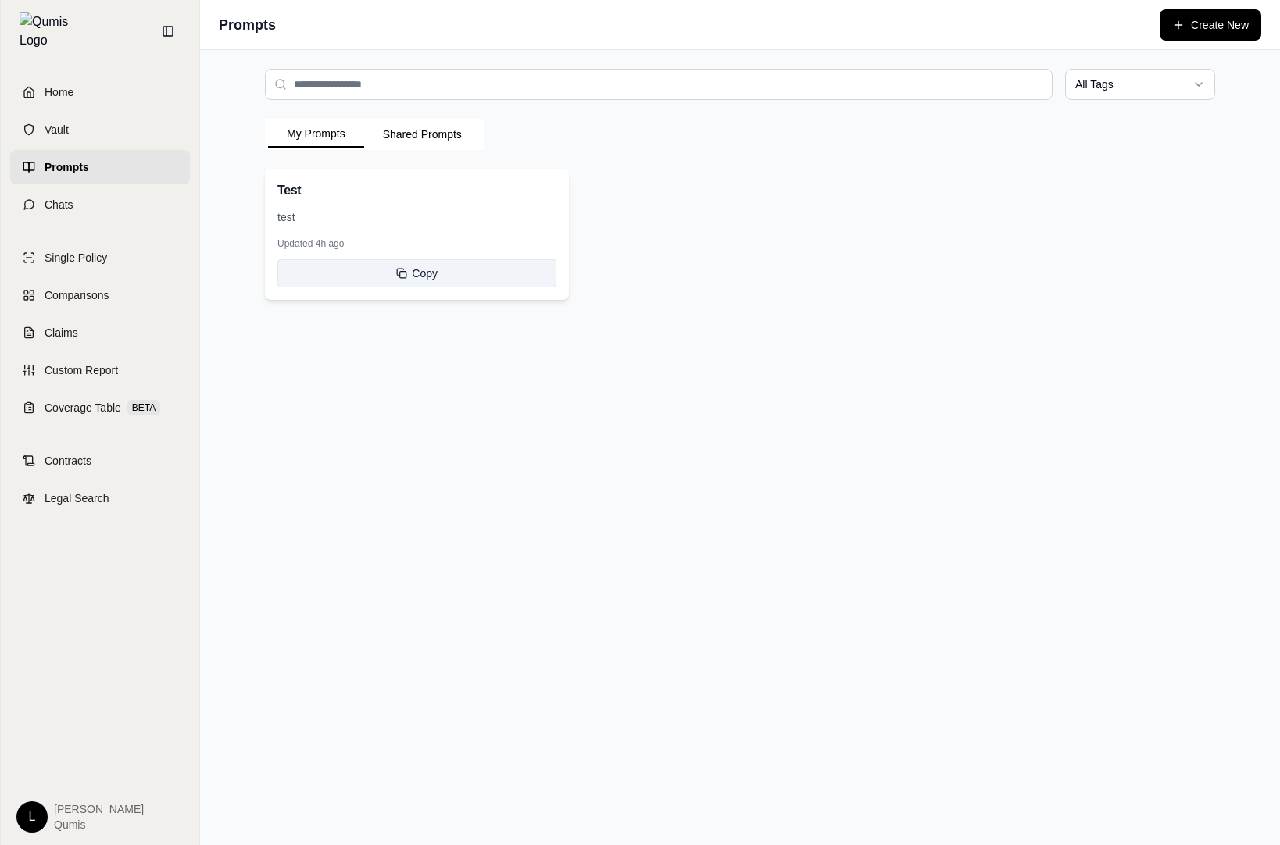
click at [503, 263] on button "Copy" at bounding box center [416, 273] width 279 height 28
click at [1224, 23] on button "Create New" at bounding box center [1210, 24] width 102 height 31
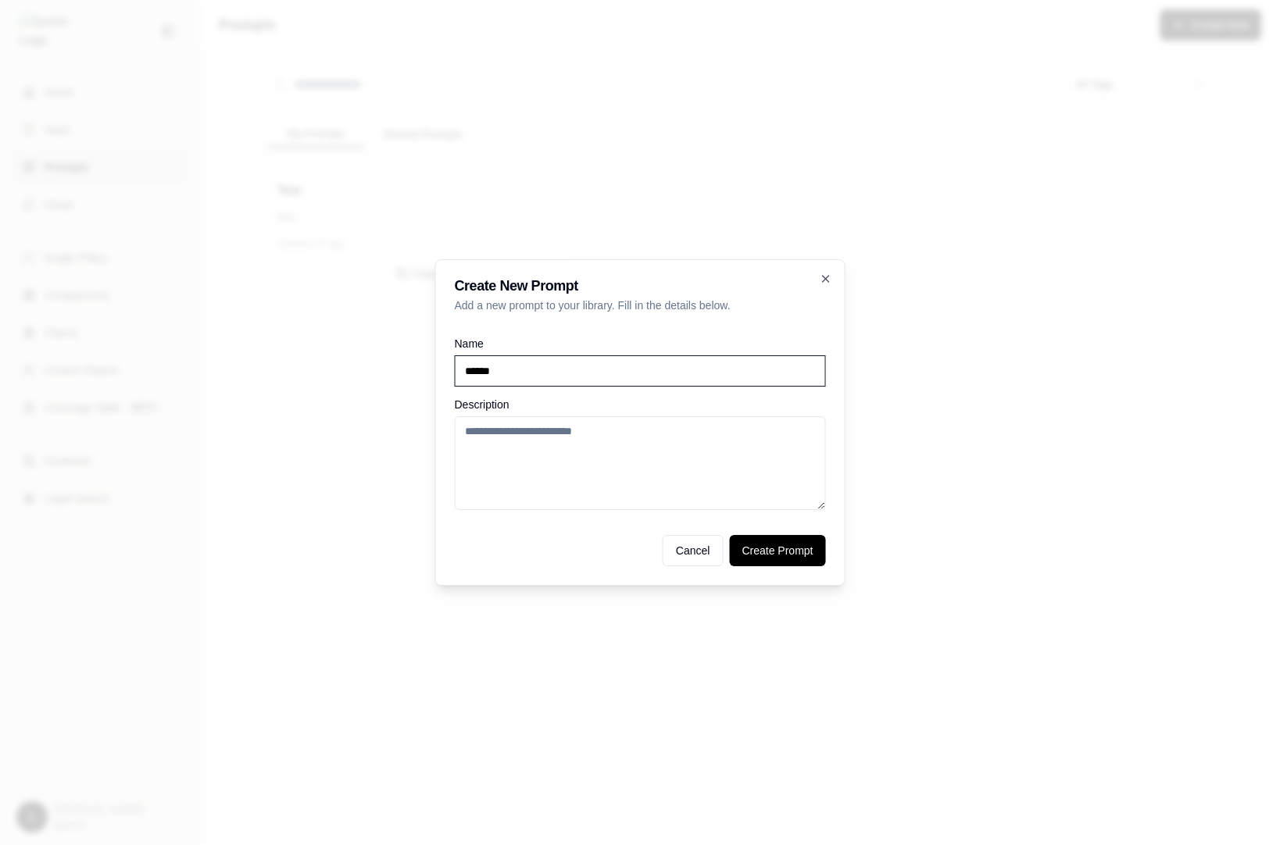
type input "******"
click at [669, 460] on textarea "Description" at bounding box center [640, 463] width 371 height 94
click at [777, 547] on button "Create Prompt" at bounding box center [777, 550] width 96 height 31
drag, startPoint x: 717, startPoint y: 470, endPoint x: 178, endPoint y: 380, distance: 546.5
click at [178, 380] on body "Description must be at least 10 characters Home Vault Prompts Chats Single Poli…" at bounding box center [640, 422] width 1280 height 845
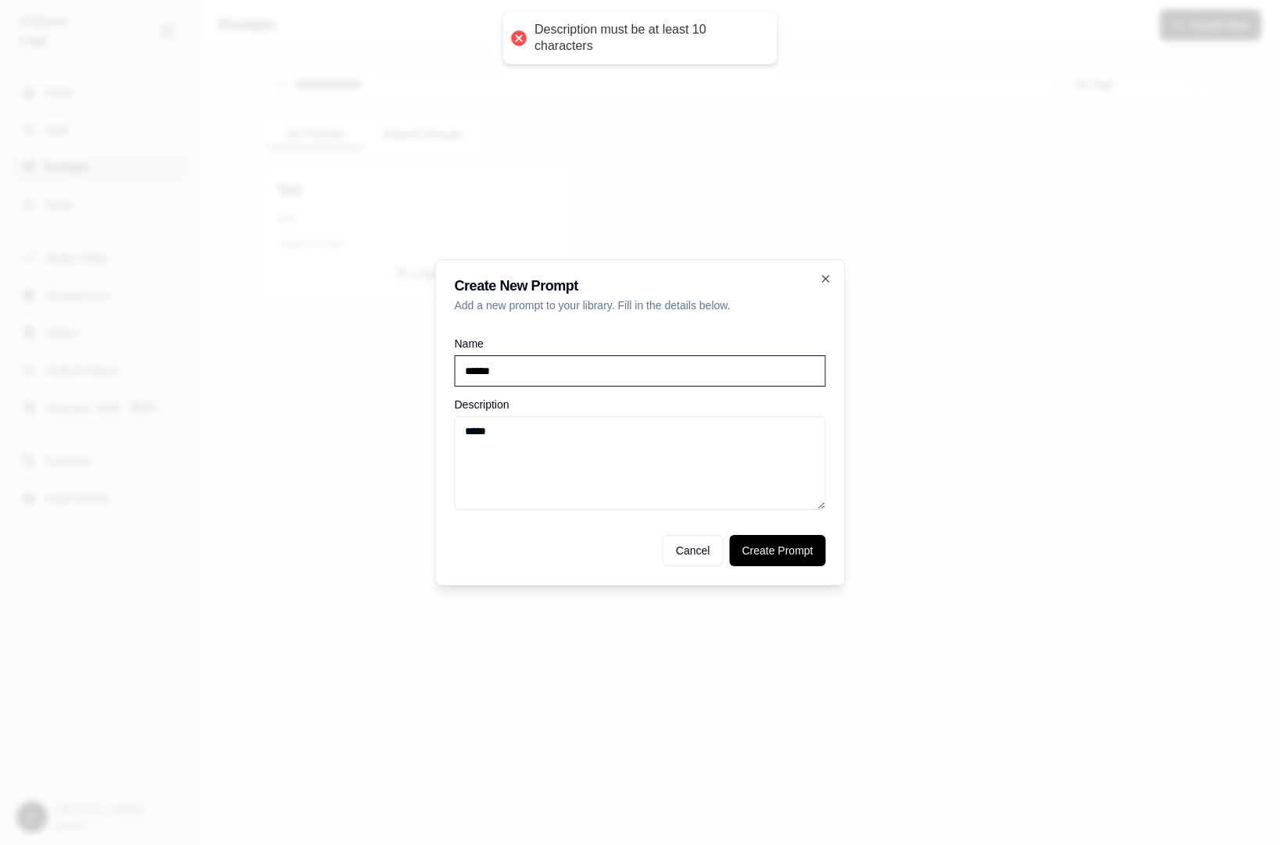
click at [503, 435] on textarea "*****" at bounding box center [640, 463] width 371 height 94
type textarea "**********"
click at [783, 556] on button "Create Prompt" at bounding box center [777, 550] width 96 height 31
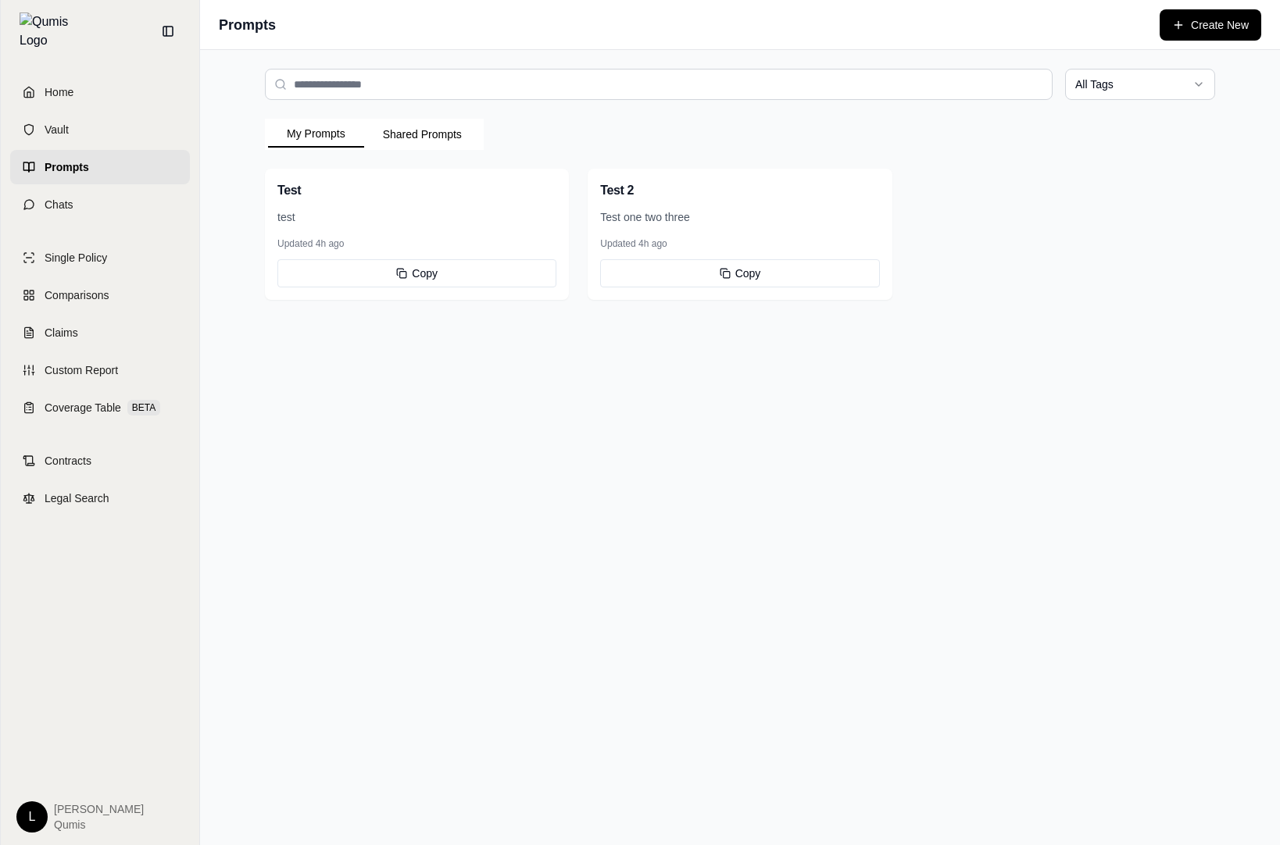
click at [769, 546] on div "All Tags My Prompts Shared Prompts Test test Updated 4h ago Copy Test 2 Test on…" at bounding box center [740, 447] width 1080 height 795
click at [494, 274] on button "Copy" at bounding box center [416, 273] width 279 height 28
click at [521, 280] on button "Copy" at bounding box center [416, 273] width 279 height 28
click at [784, 487] on div "All Tags My Prompts Shared Prompts Test test Updated 4h ago Copy Test 2 Test on…" at bounding box center [740, 447] width 1080 height 795
click at [437, 95] on input "search" at bounding box center [659, 84] width 788 height 31
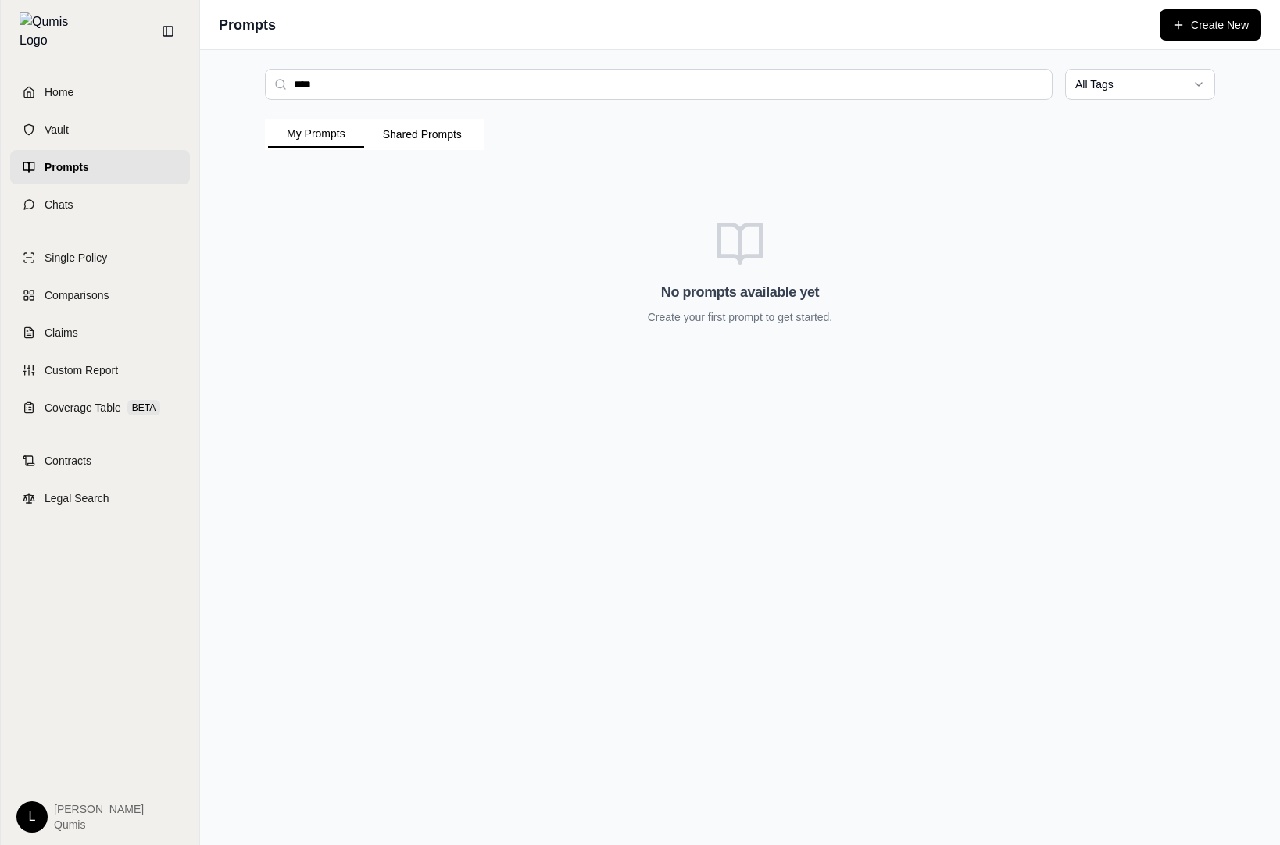
type input "*****"
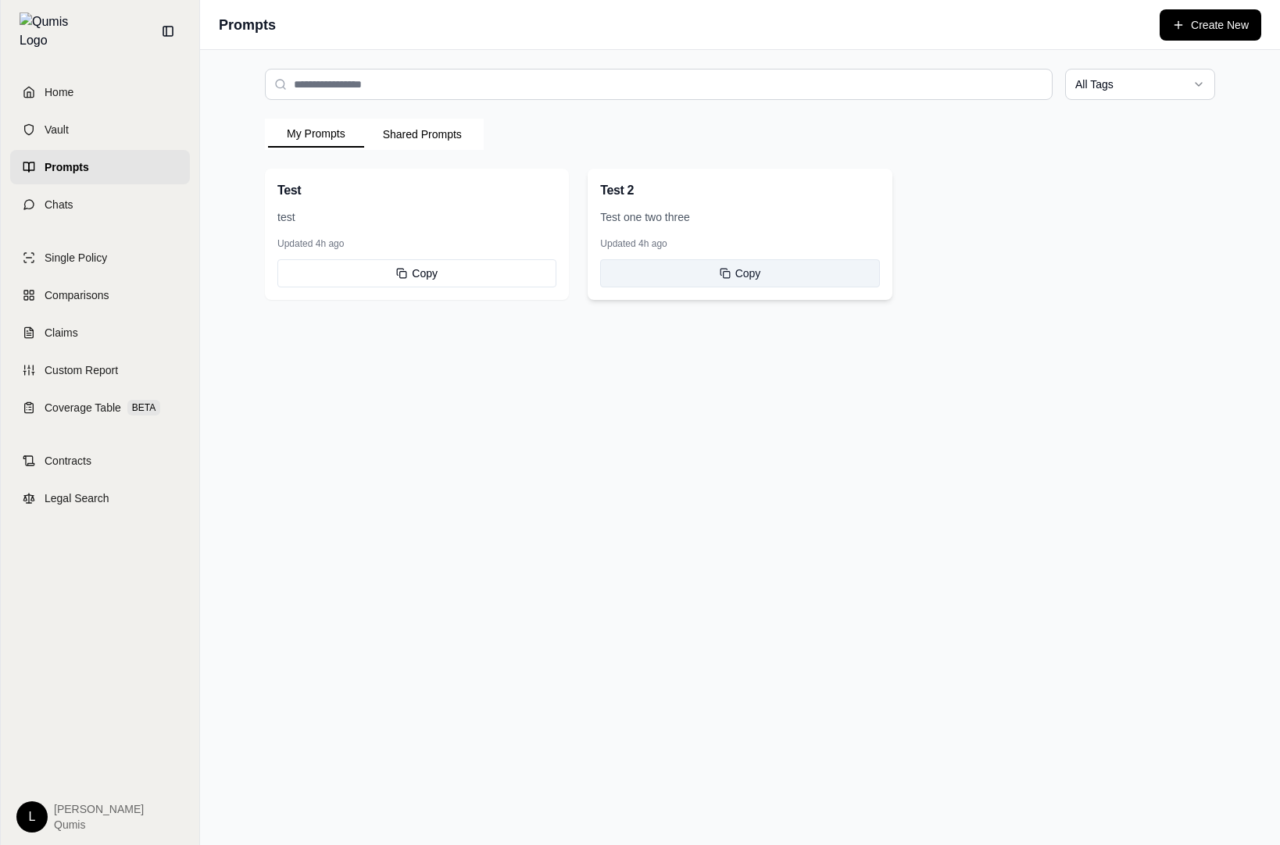
click at [730, 261] on button "Copy" at bounding box center [739, 273] width 279 height 28
click at [916, 317] on div "All Tags My Prompts Shared Prompts Test test Updated 4h ago Copy Test 2 Test on…" at bounding box center [740, 184] width 1000 height 269
click at [720, 280] on button "Copy" at bounding box center [739, 273] width 279 height 28
click at [1108, 91] on html "Home Vault Prompts Chats Single Policy Comparisons Claims Custom Report Coverag…" at bounding box center [640, 422] width 1280 height 845
click at [1138, 87] on html "Home Vault Prompts Chats Single Policy Comparisons Claims Custom Report Coverag…" at bounding box center [640, 422] width 1280 height 845
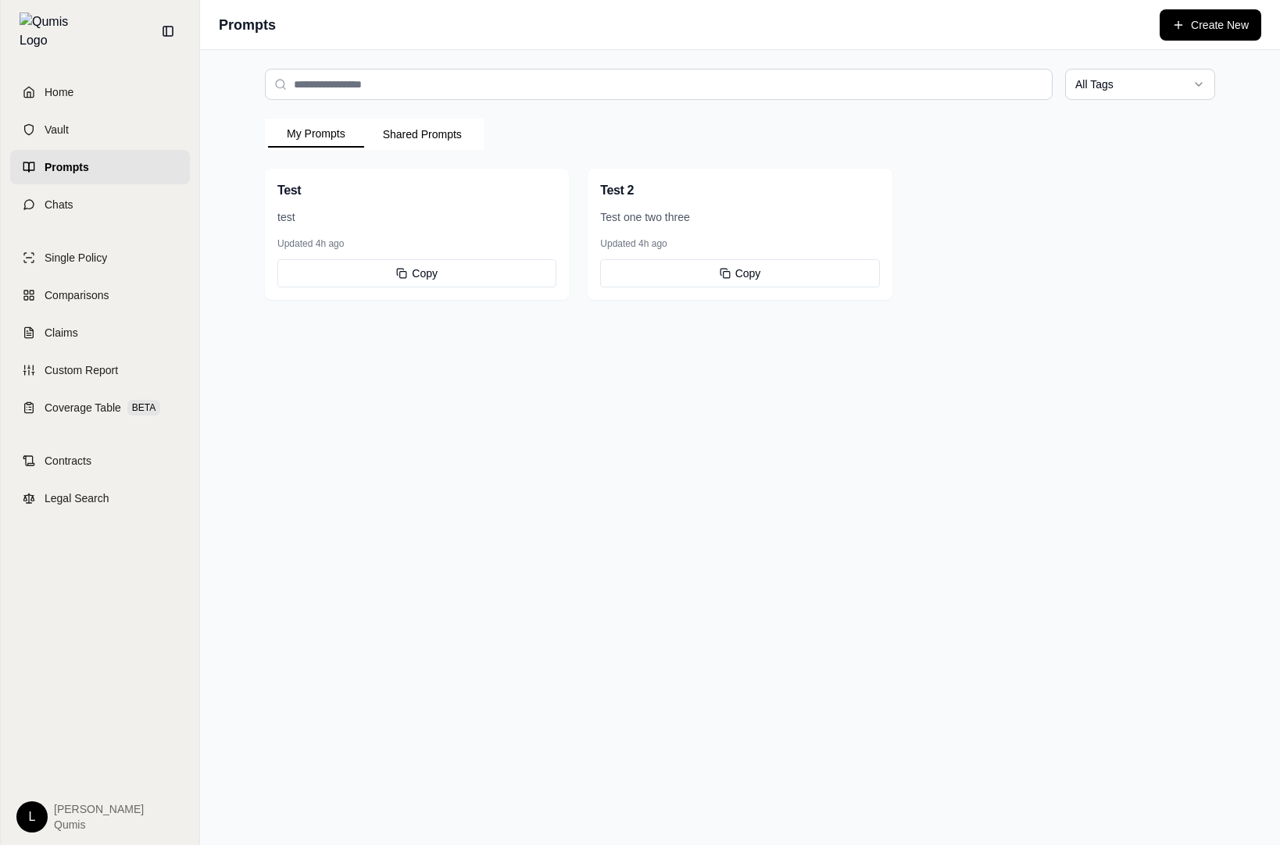
click at [946, 81] on input "search" at bounding box center [659, 84] width 788 height 31
type input "****"
click at [487, 281] on button "Copy" at bounding box center [416, 273] width 279 height 28
click at [686, 374] on div "All Tags My Prompts Shared Prompts Test test Updated 4h ago Copy Test 2 Test on…" at bounding box center [740, 447] width 1080 height 795
click at [430, 129] on button "Shared Prompts" at bounding box center [422, 134] width 116 height 25
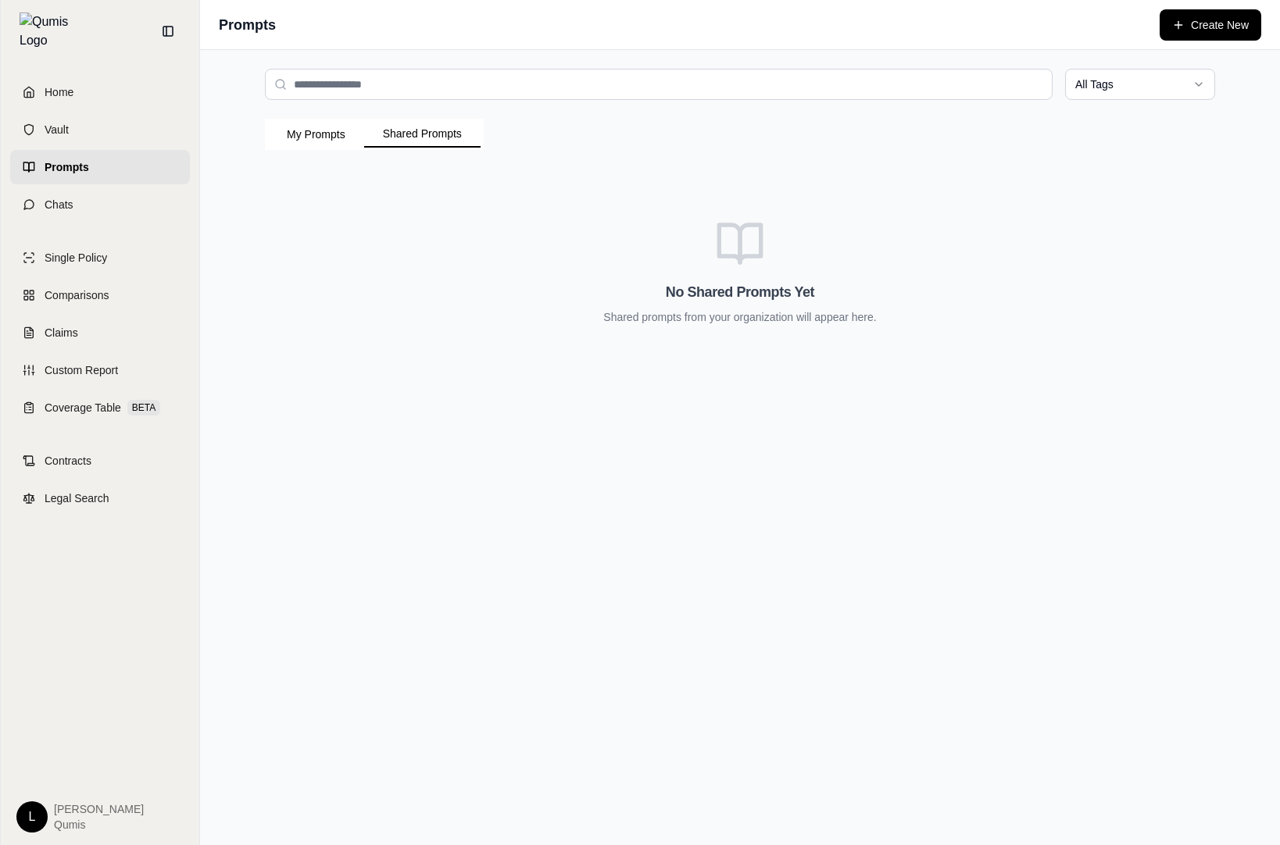
click at [357, 136] on button "My Prompts" at bounding box center [316, 134] width 96 height 25
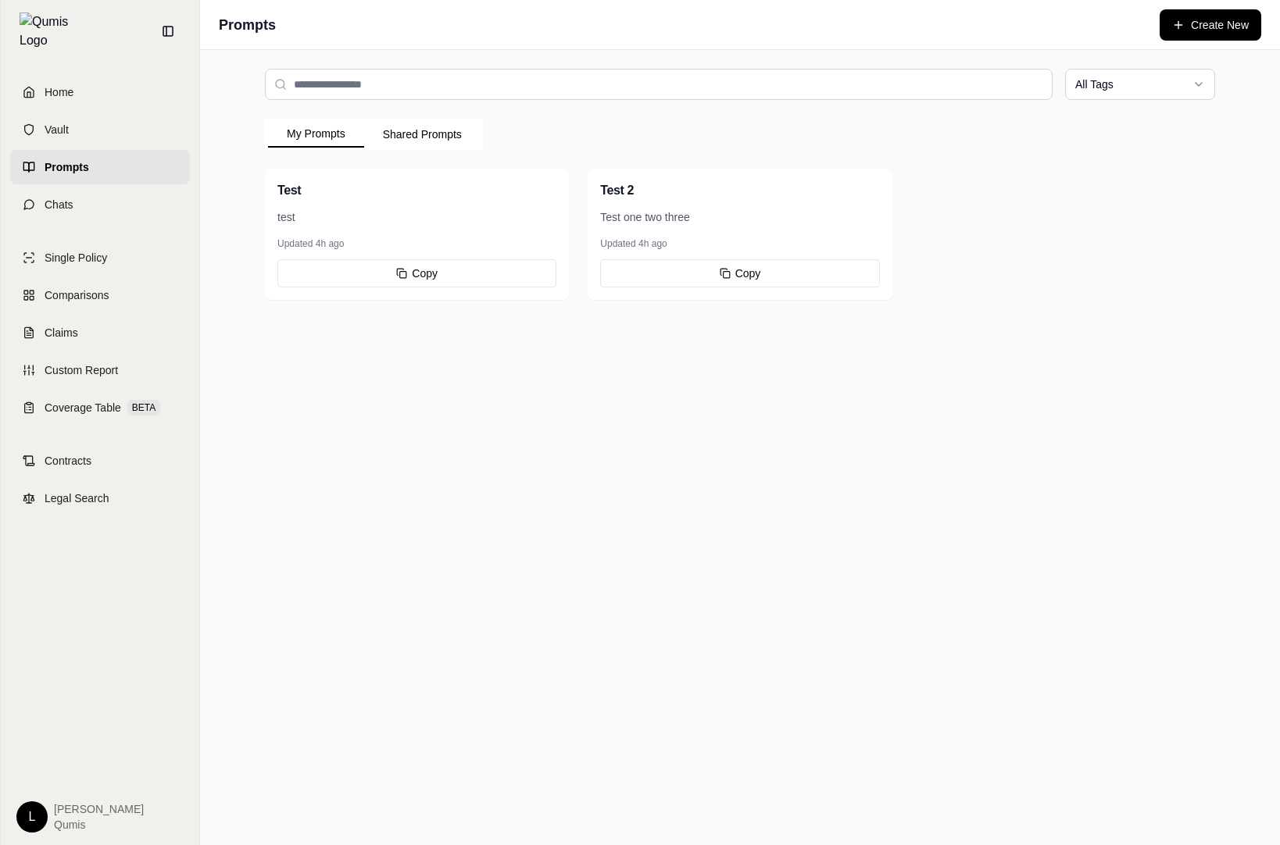
click at [711, 449] on div "All Tags My Prompts Shared Prompts Test test Updated 4h ago Copy Test 2 Test on…" at bounding box center [740, 447] width 1080 height 795
click at [480, 271] on button "Copy" at bounding box center [416, 273] width 279 height 28
click at [759, 270] on button "Copy" at bounding box center [739, 273] width 279 height 28
click at [816, 272] on button "Copy" at bounding box center [739, 273] width 279 height 28
click at [440, 274] on button "Copy" at bounding box center [416, 273] width 279 height 28
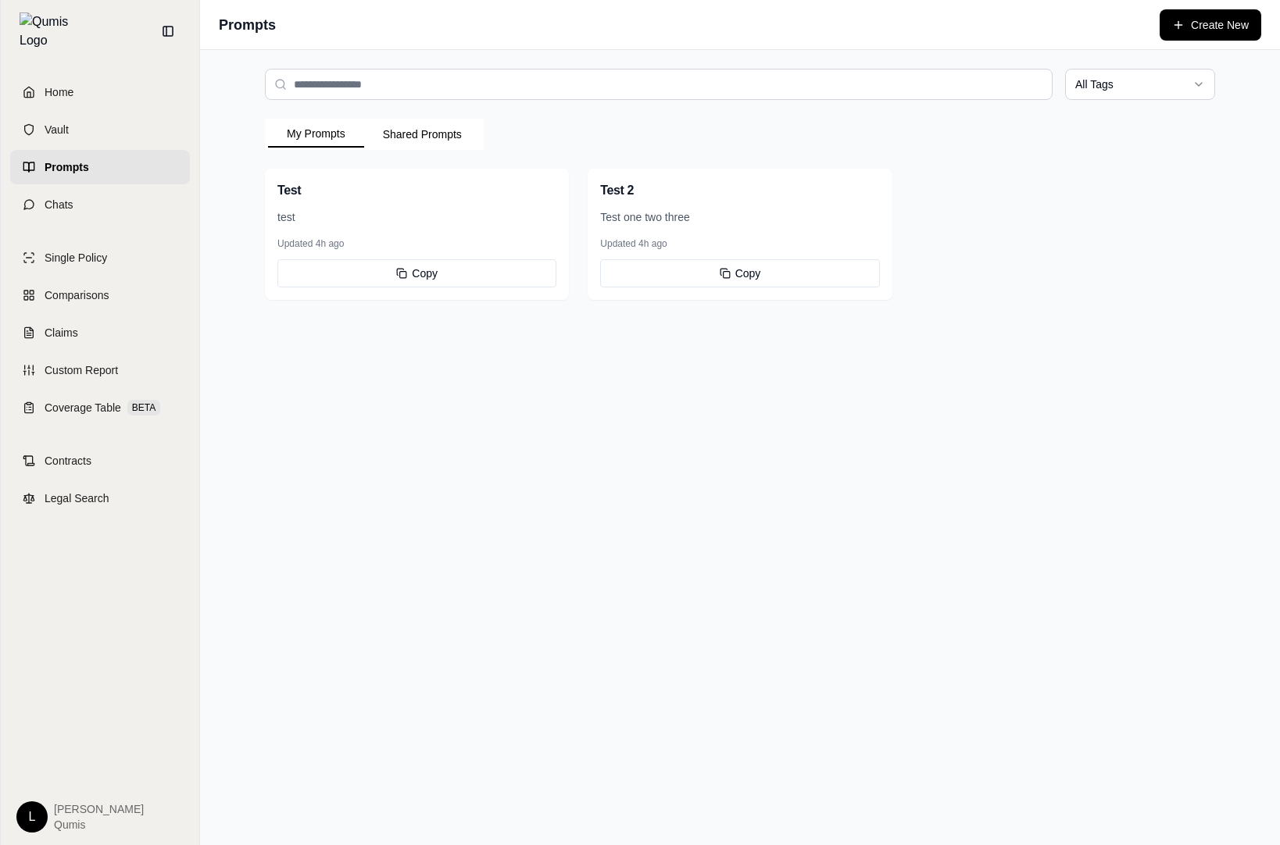
click at [445, 127] on button "Shared Prompts" at bounding box center [422, 134] width 116 height 25
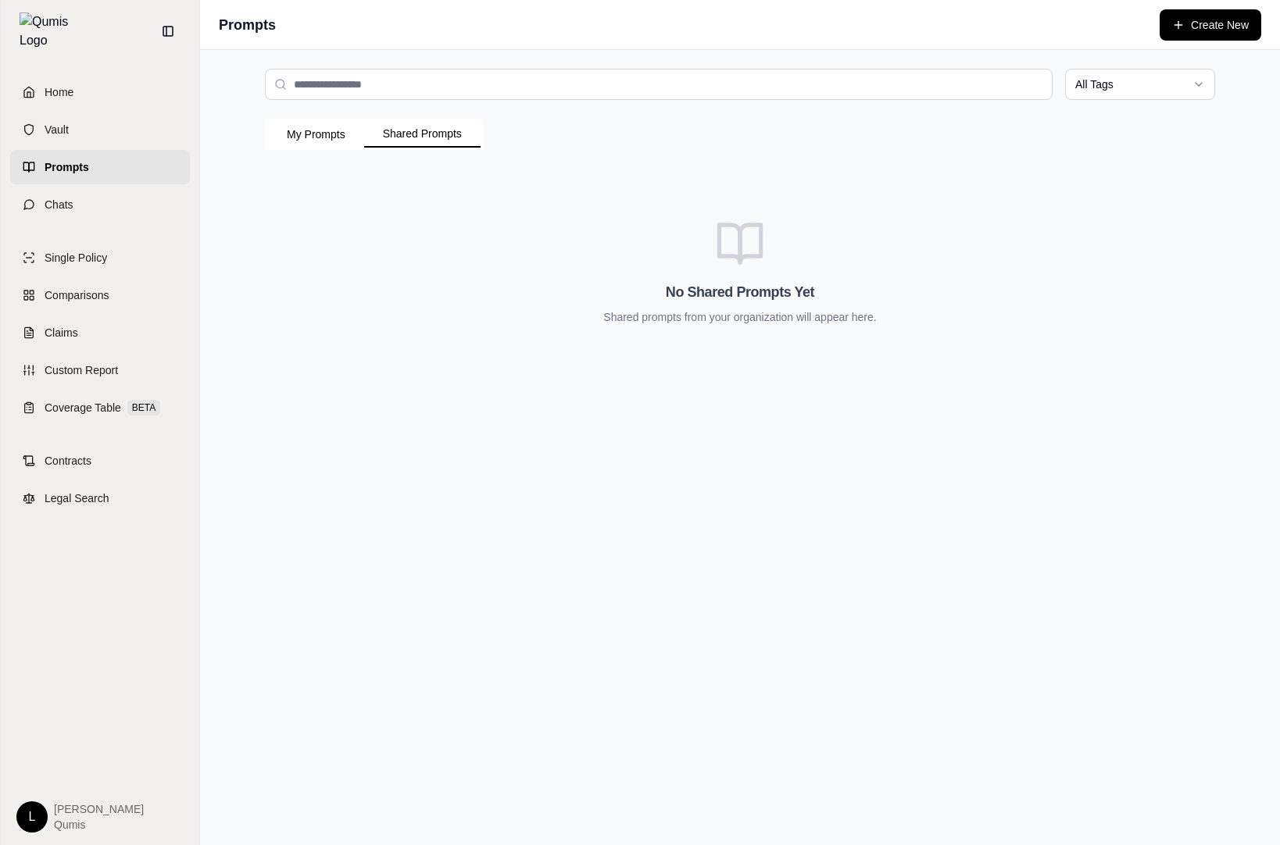
click at [345, 134] on button "My Prompts" at bounding box center [316, 134] width 96 height 25
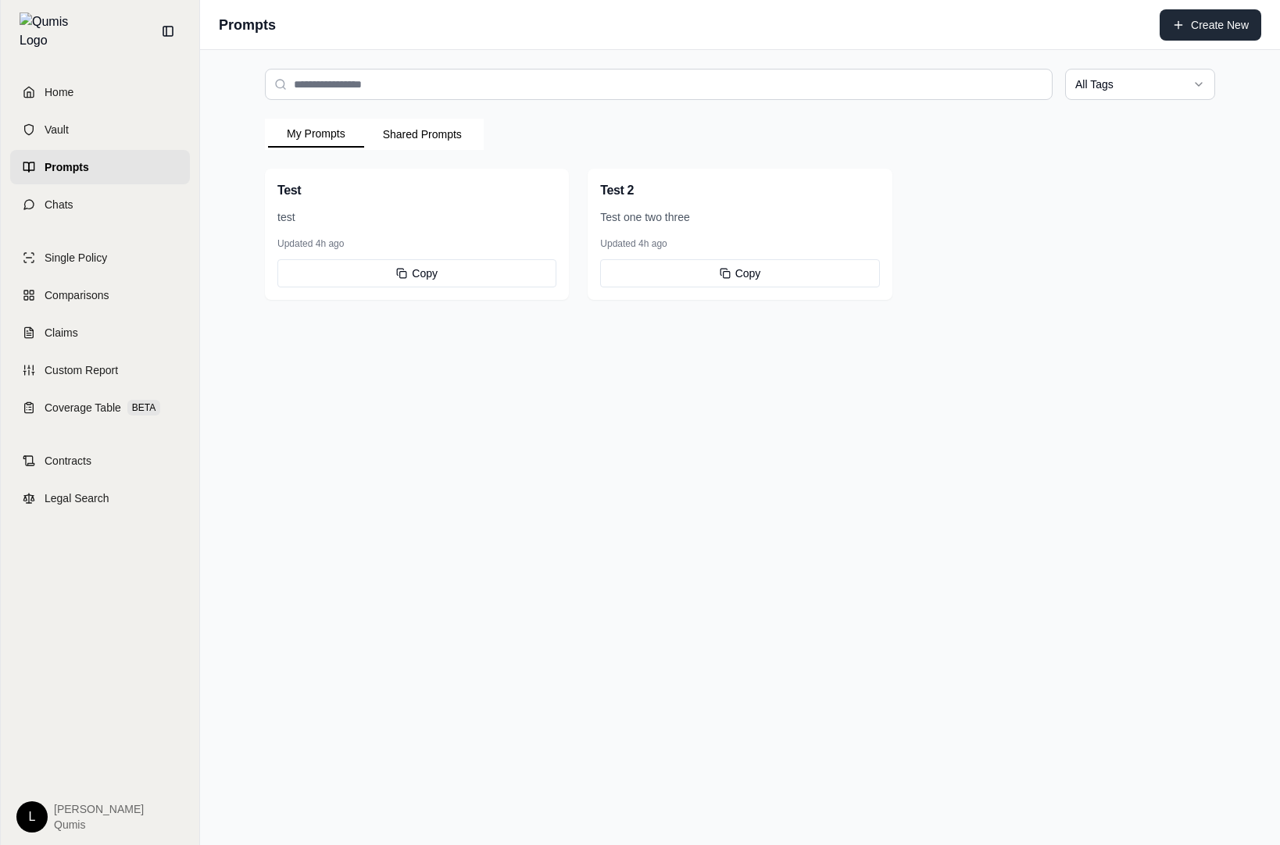
click at [1198, 30] on button "Create New" at bounding box center [1210, 24] width 102 height 31
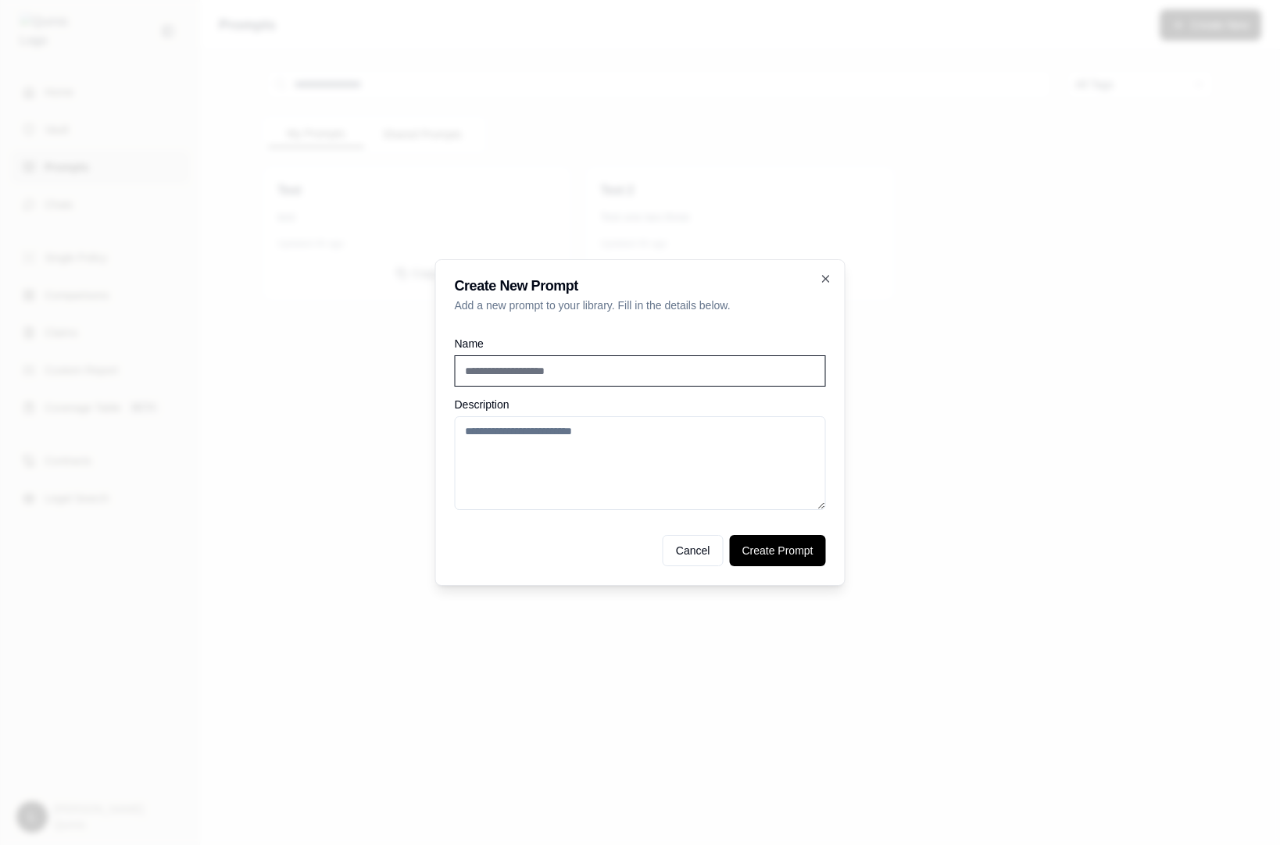
click at [737, 376] on input "Name" at bounding box center [640, 370] width 371 height 31
type input "**********"
type textarea "**********"
click at [791, 535] on button "Create Prompt" at bounding box center [777, 550] width 96 height 31
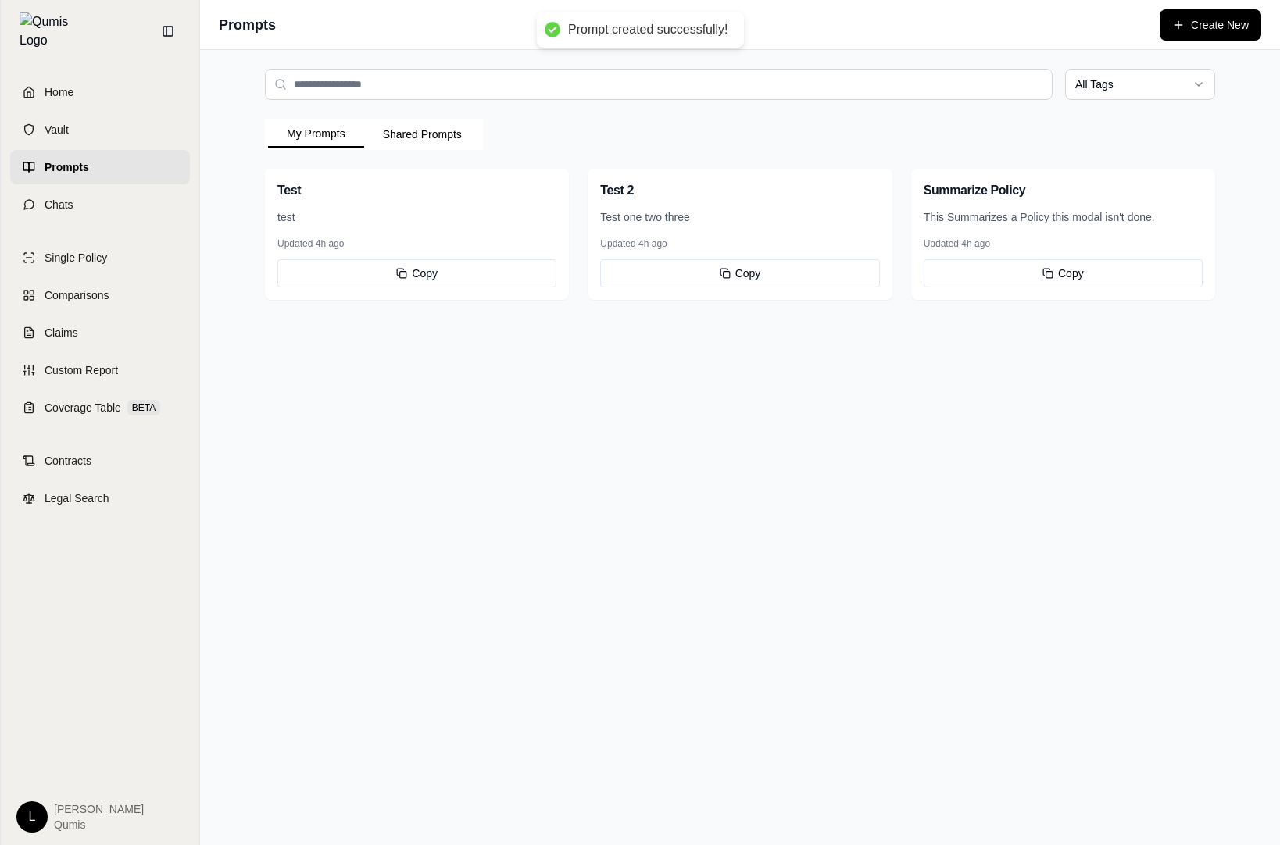
click at [884, 438] on div "All Tags My Prompts Shared Prompts Test test Updated 4h ago Copy Test 2 Test on…" at bounding box center [740, 447] width 1080 height 795
click at [1056, 277] on button "Copy" at bounding box center [1062, 273] width 279 height 28
click at [1130, 85] on html "Home Vault Prompts Chats Single Policy Comparisons Claims Custom Report Coverag…" at bounding box center [640, 422] width 1280 height 845
click at [873, 84] on html "Home Vault Prompts Chats Single Policy Comparisons Claims Custom Report Coverag…" at bounding box center [640, 422] width 1280 height 845
click at [867, 84] on input "search" at bounding box center [659, 84] width 788 height 31
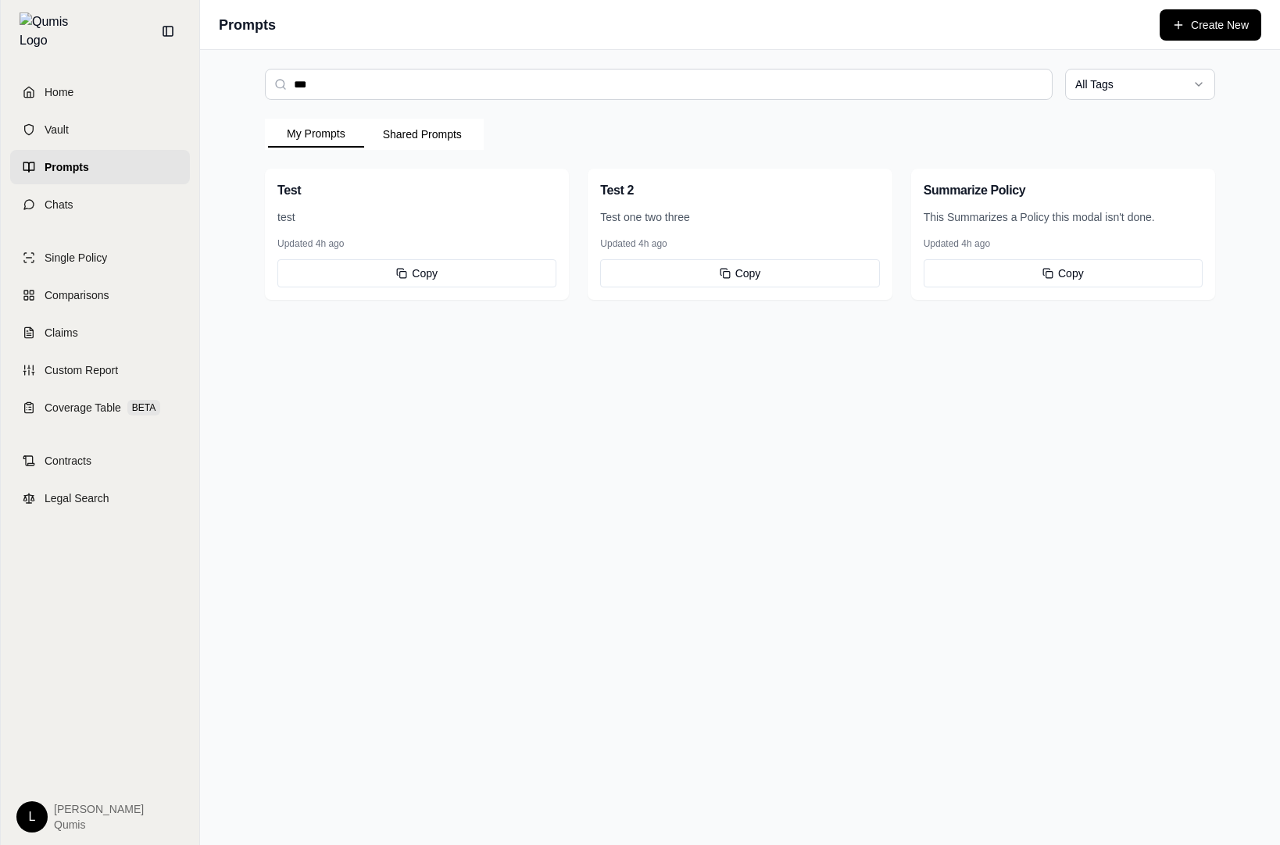
type input "****"
